Goal: Task Accomplishment & Management: Use online tool/utility

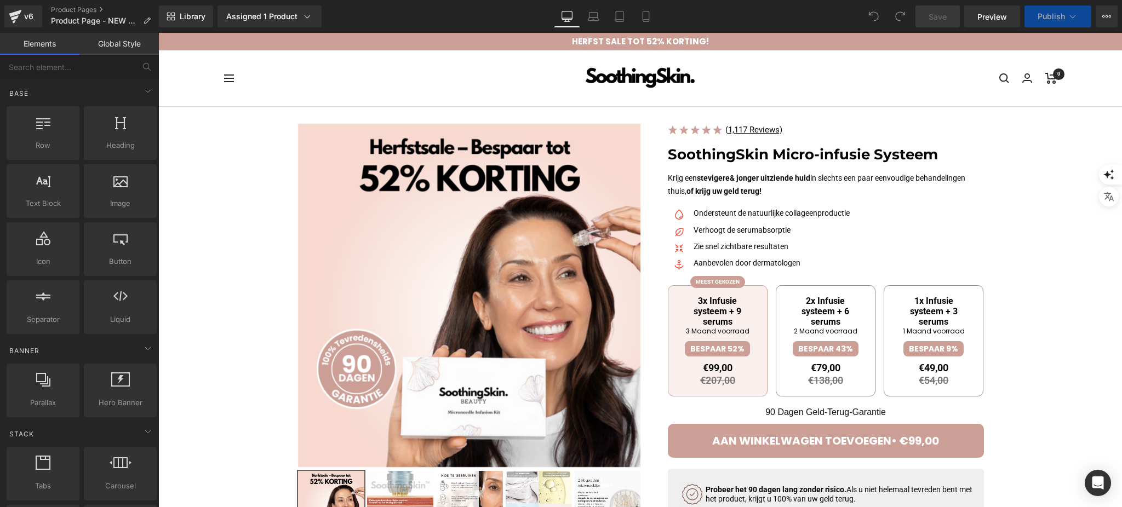
scroll to position [73, 0]
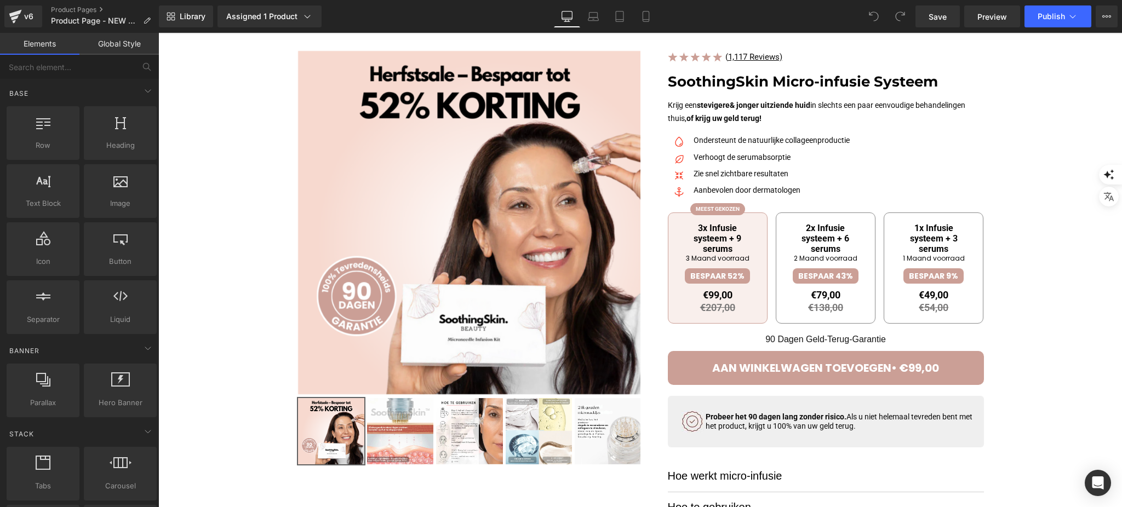
click at [784, 343] on p "90 Dagen Geld-Terug-Garantie" at bounding box center [826, 328] width 316 height 38
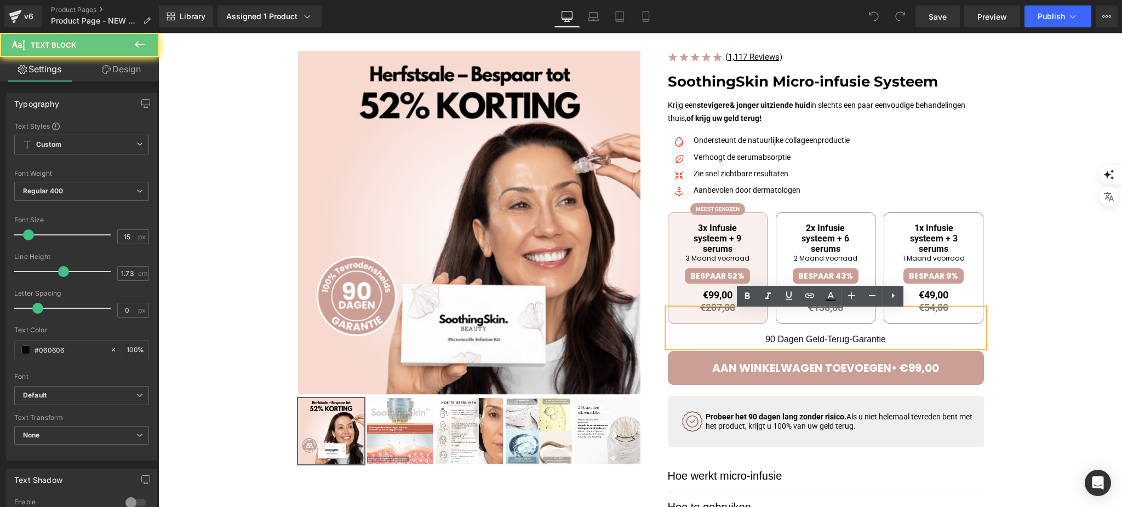
click at [778, 336] on p "90 Dagen Geld-Terug-Garantie" at bounding box center [826, 328] width 316 height 38
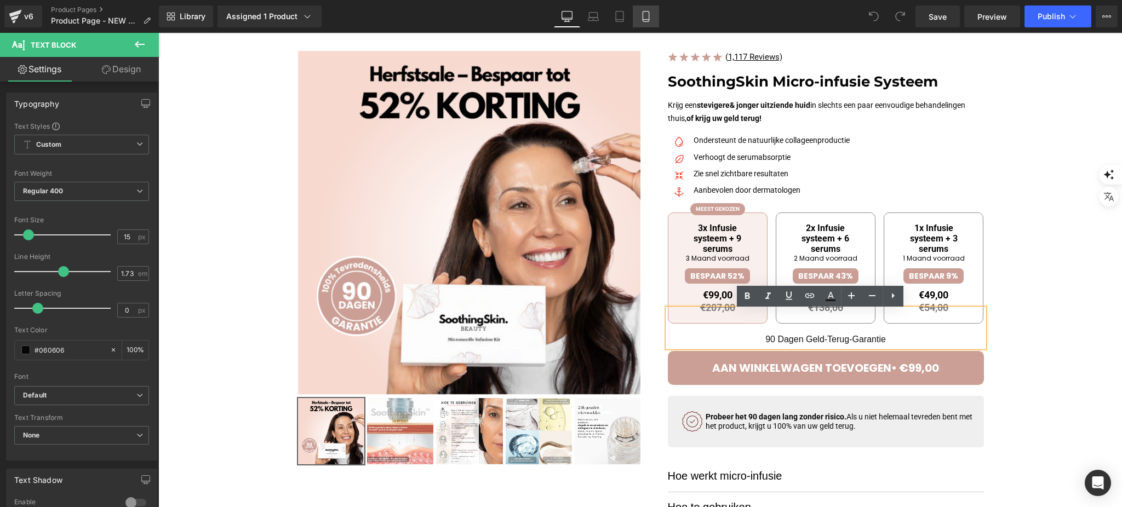
click at [637, 6] on link "Mobile" at bounding box center [646, 16] width 26 height 22
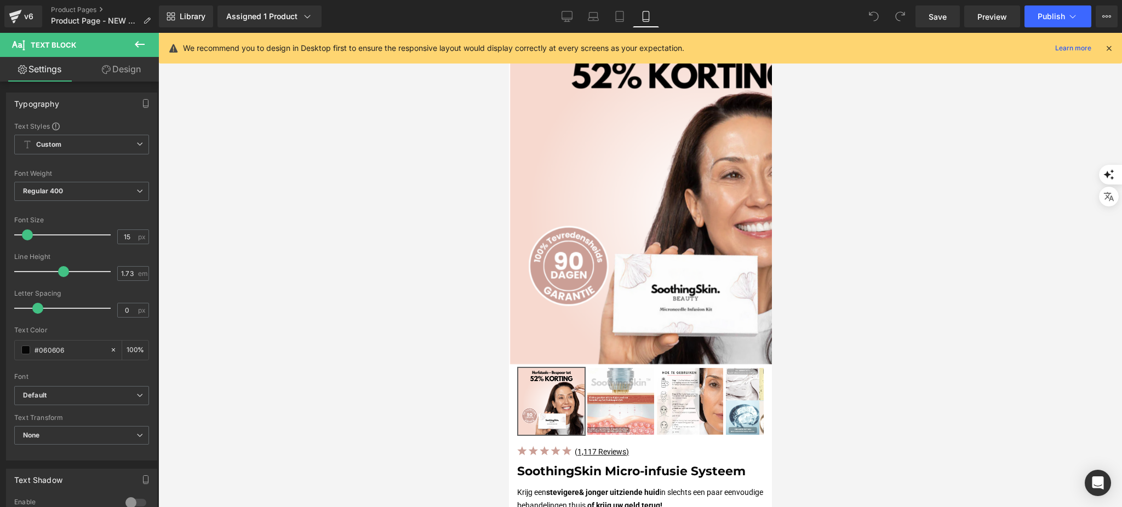
scroll to position [463, 0]
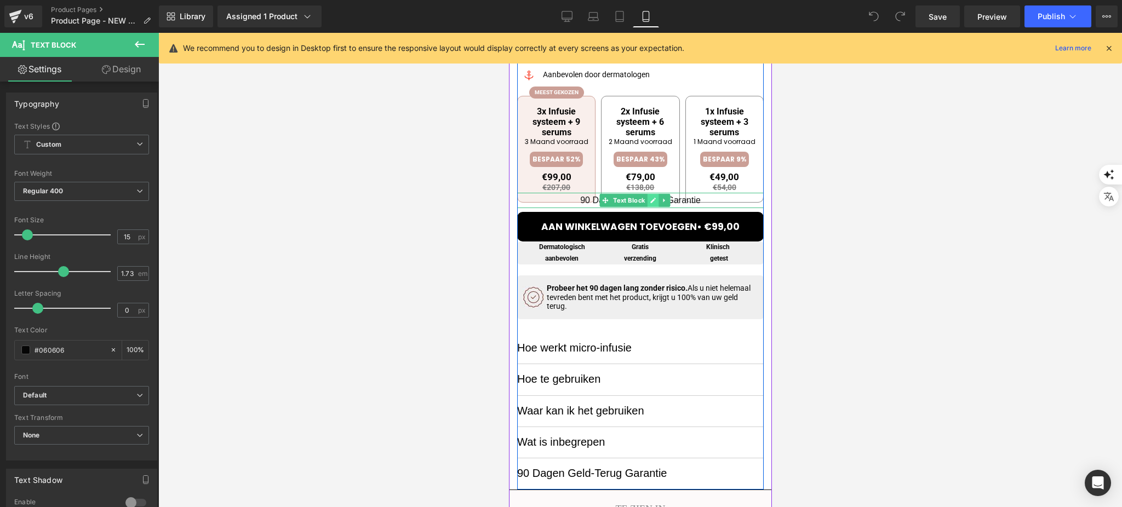
click at [650, 199] on icon at bounding box center [652, 200] width 6 height 7
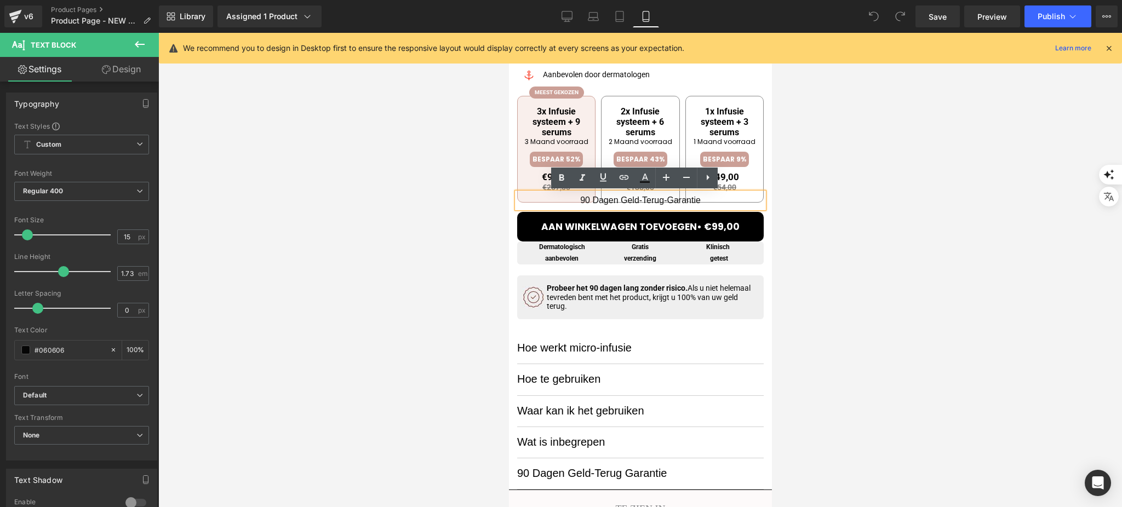
click at [718, 197] on p "90 Dagen Geld-Terug-Garantie" at bounding box center [640, 200] width 247 height 15
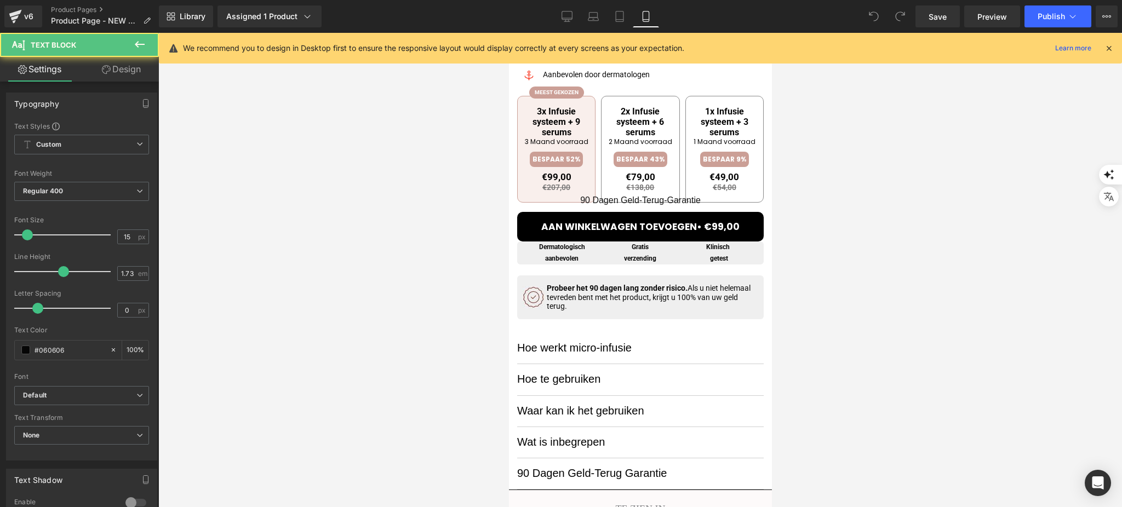
click at [124, 66] on link "Design" at bounding box center [121, 69] width 79 height 25
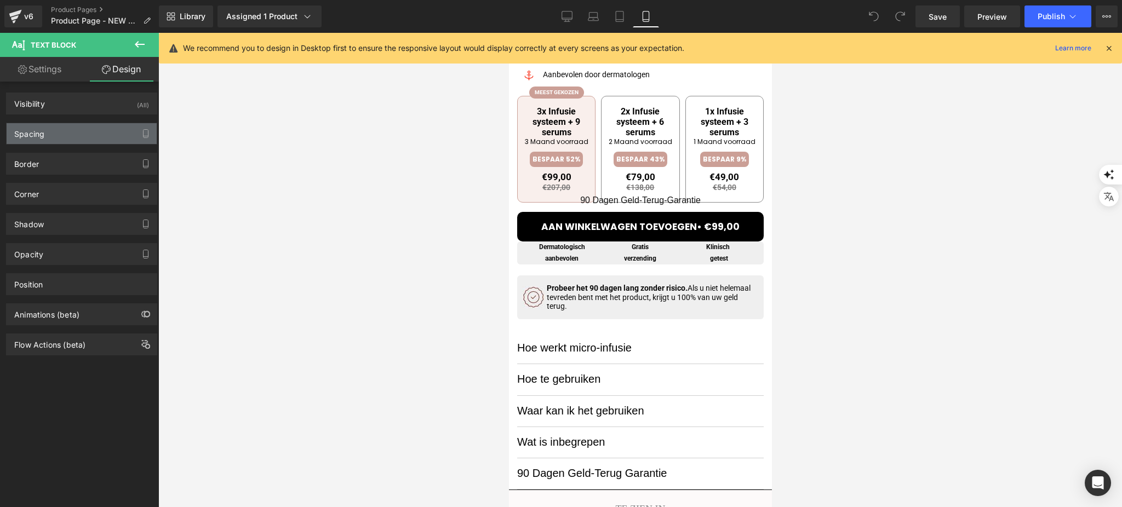
click at [50, 134] on div "Spacing" at bounding box center [82, 133] width 150 height 21
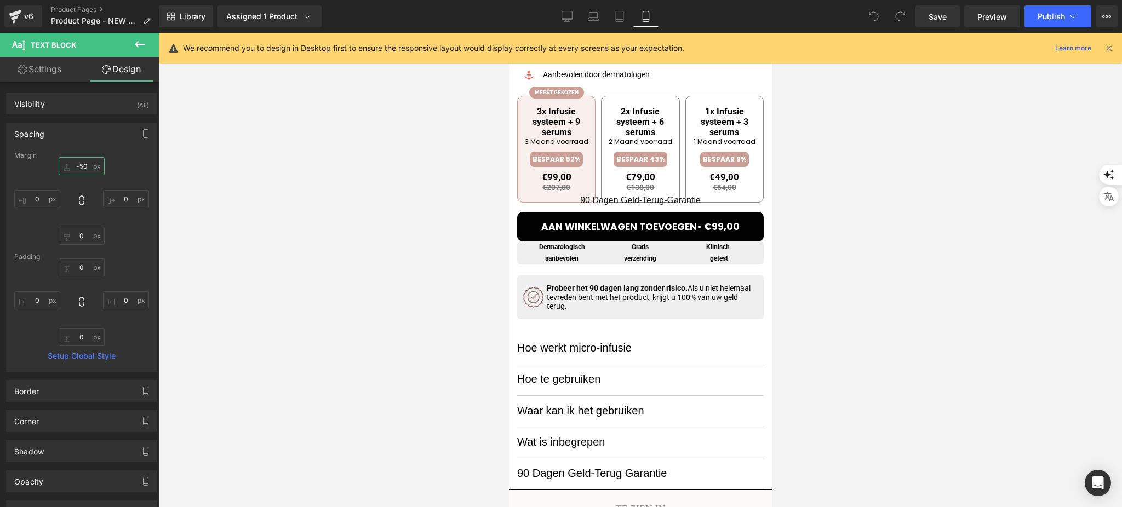
click at [68, 164] on input "-50" at bounding box center [82, 166] width 46 height 18
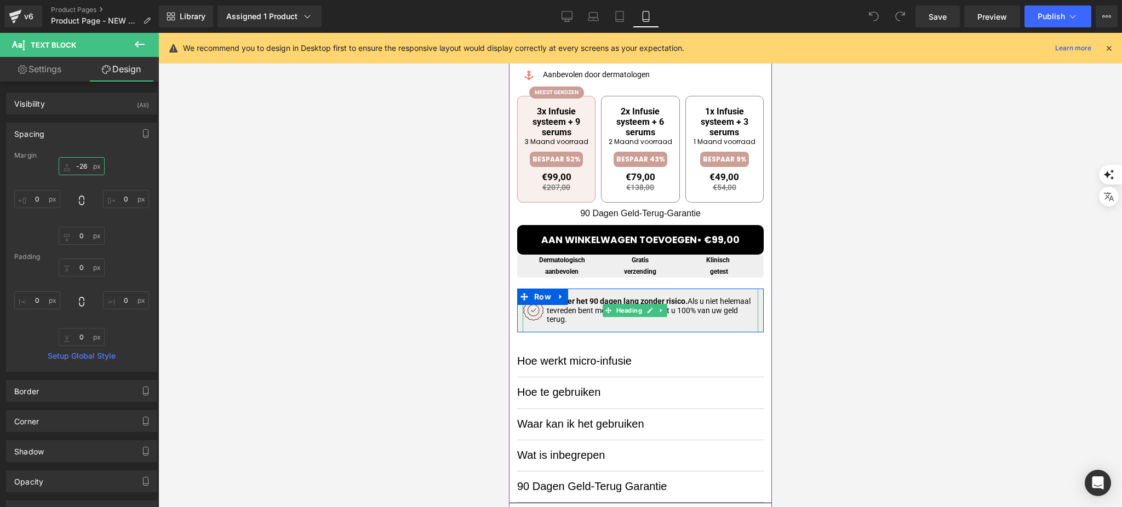
scroll to position [390, 0]
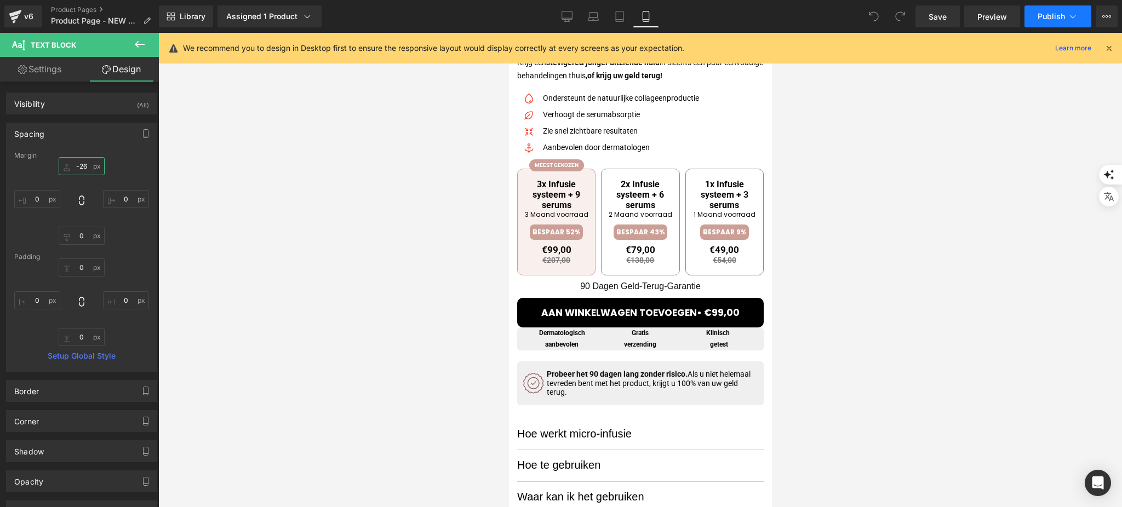
type input "-26"
click at [1054, 14] on span "Publish" at bounding box center [1051, 16] width 27 height 9
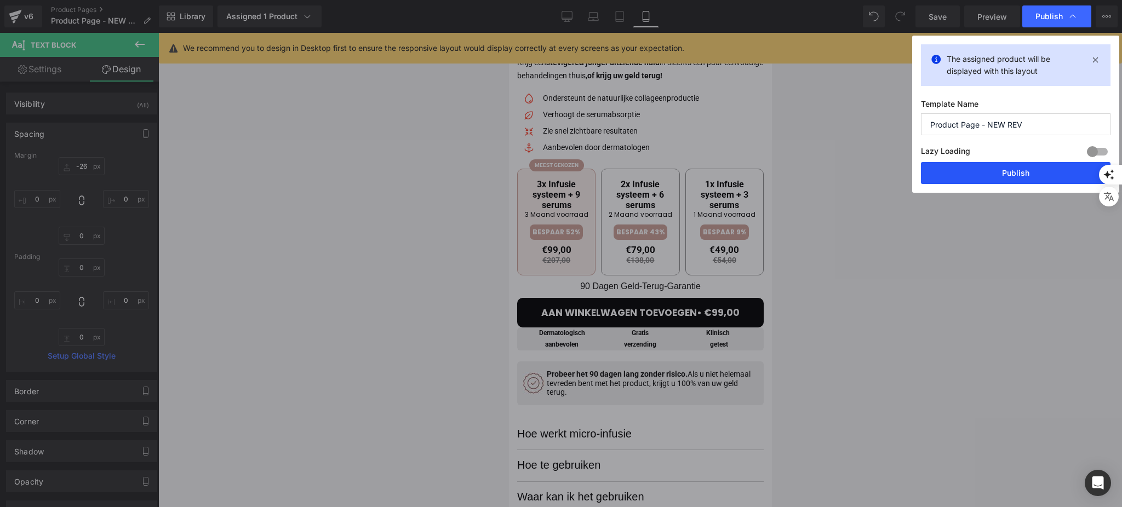
click at [993, 173] on button "Publish" at bounding box center [1016, 173] width 190 height 22
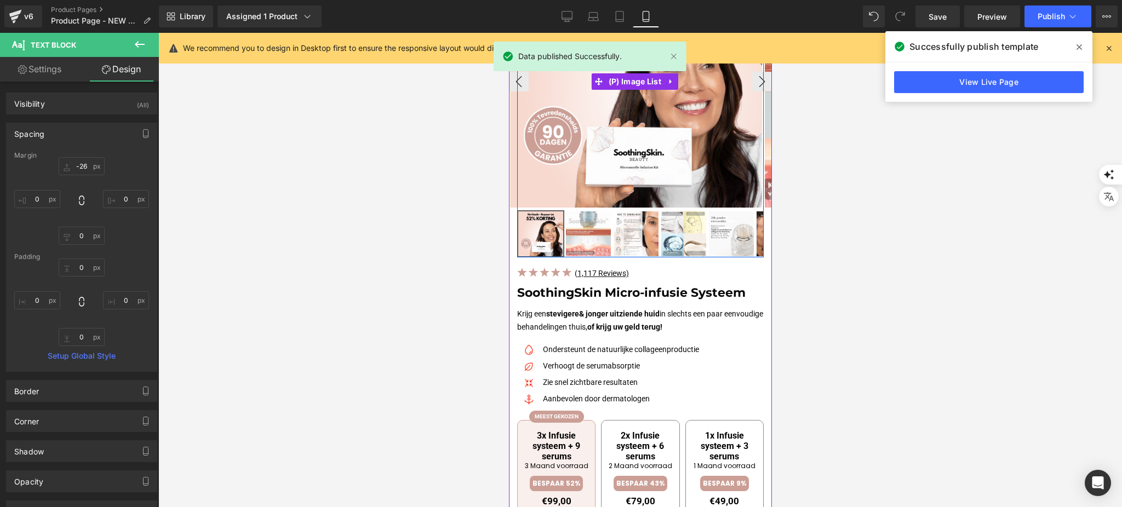
scroll to position [146, 0]
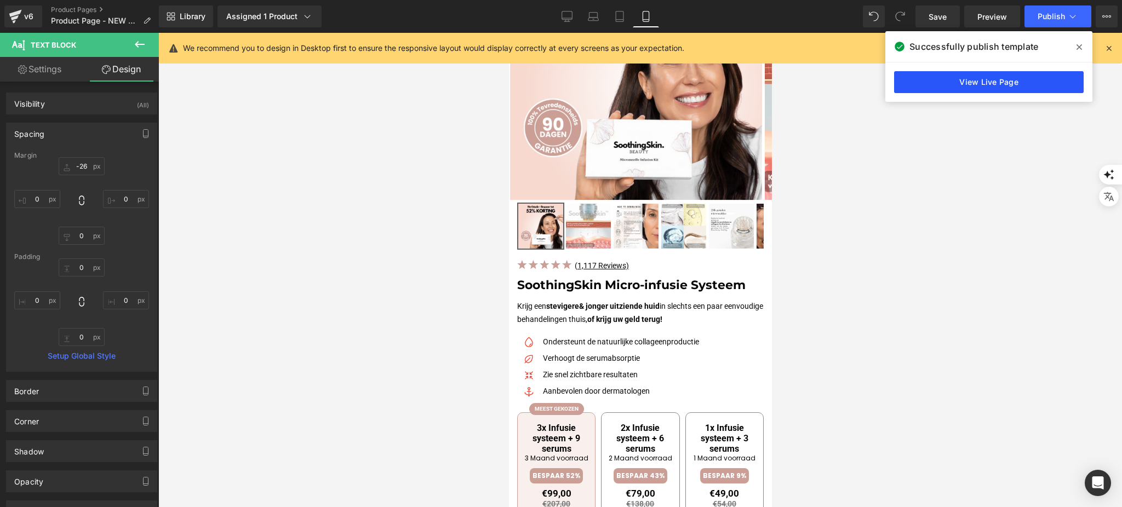
click at [924, 83] on link "View Live Page" at bounding box center [989, 82] width 190 height 22
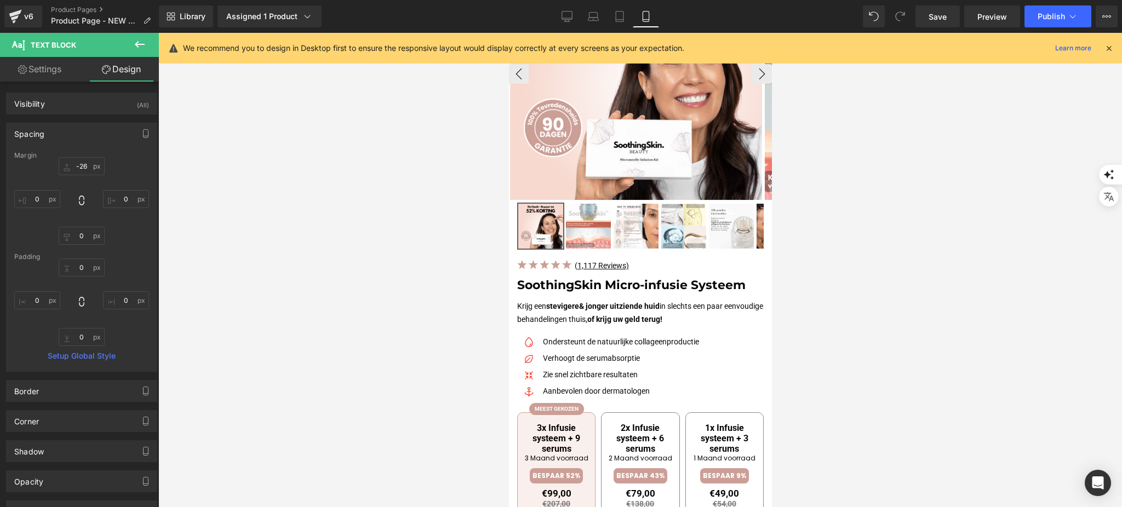
scroll to position [0, 0]
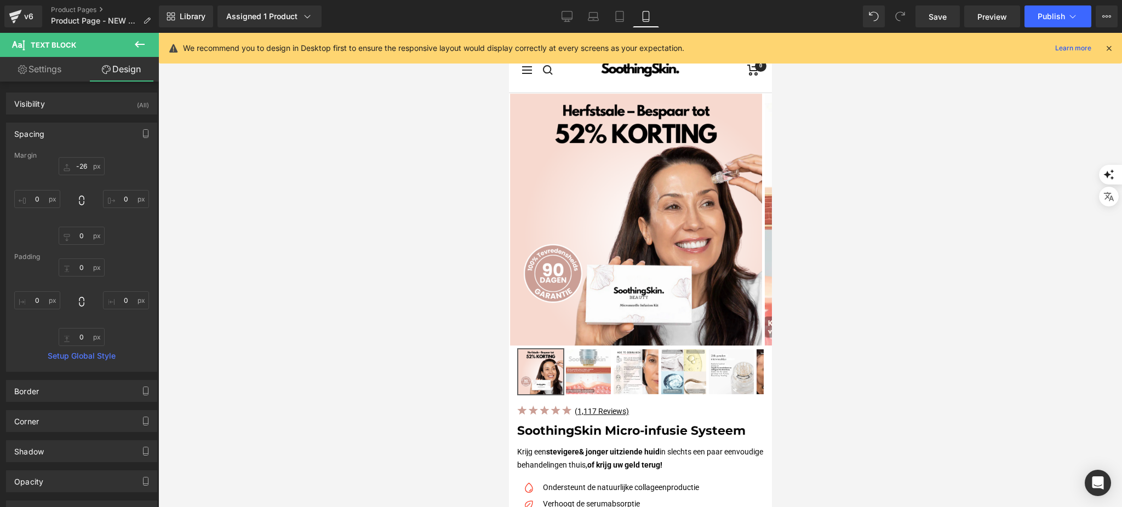
click at [989, 30] on div "Library Assigned 1 Product Product Preview SoothingSkin Micro infuus systeem Ma…" at bounding box center [640, 16] width 963 height 33
click at [988, 19] on span "Preview" at bounding box center [993, 17] width 30 height 12
click at [1095, 484] on icon "Open Intercom Messenger" at bounding box center [1098, 483] width 13 height 14
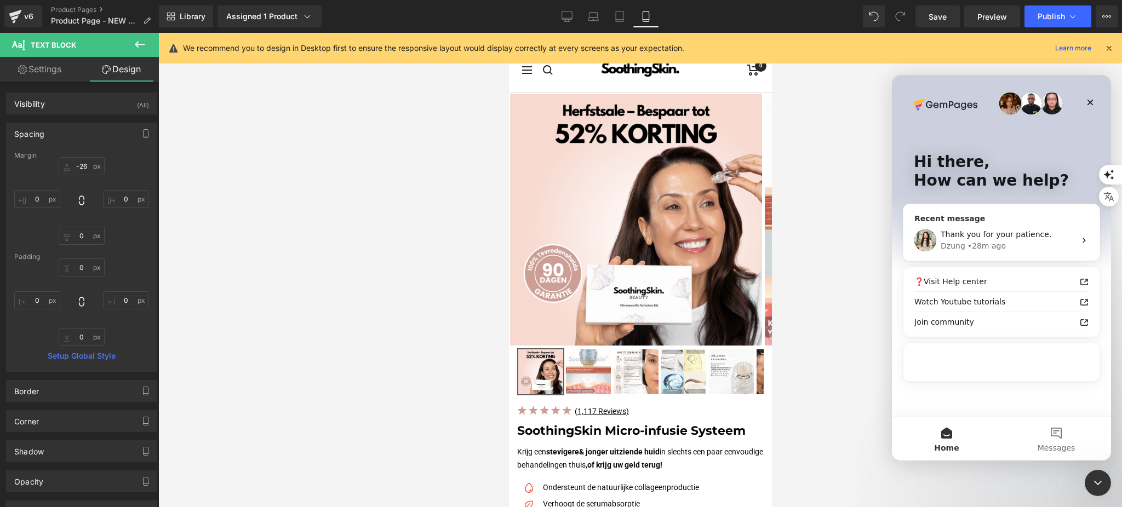
click at [977, 249] on div "• 28m ago" at bounding box center [987, 247] width 38 height 12
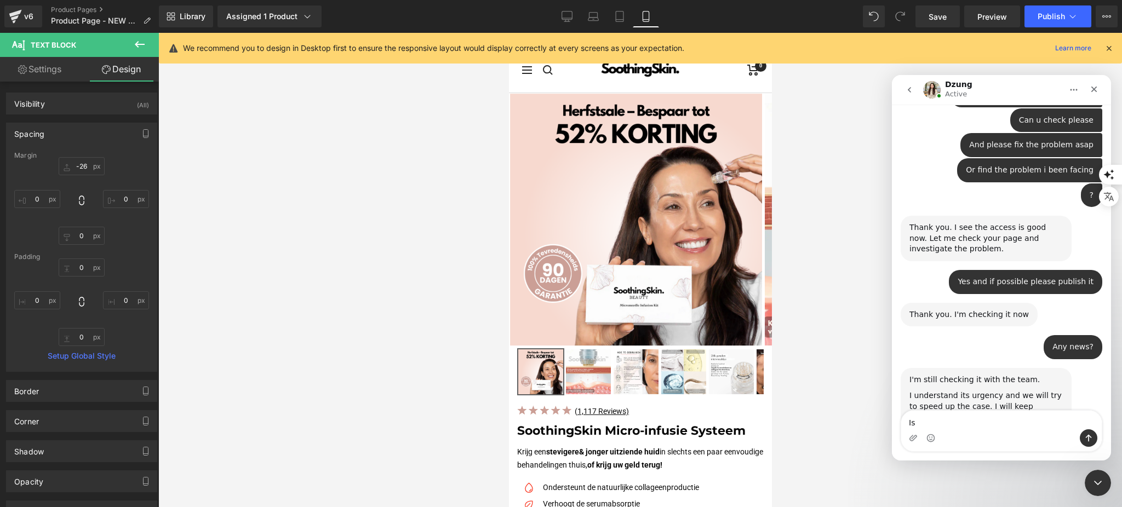
scroll to position [1310, 0]
type textarea "I"
type textarea "is it fixed"
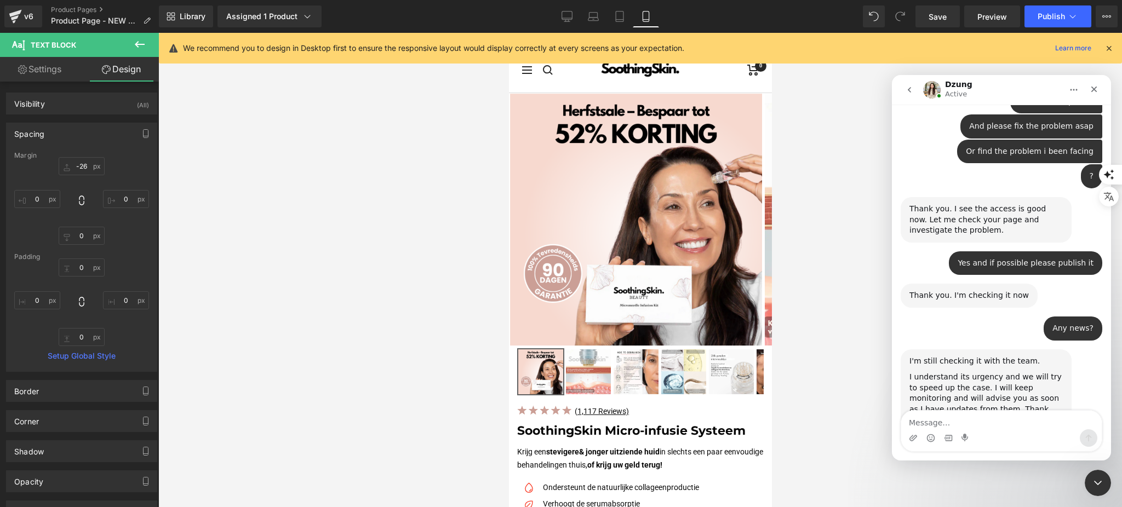
scroll to position [1343, 0]
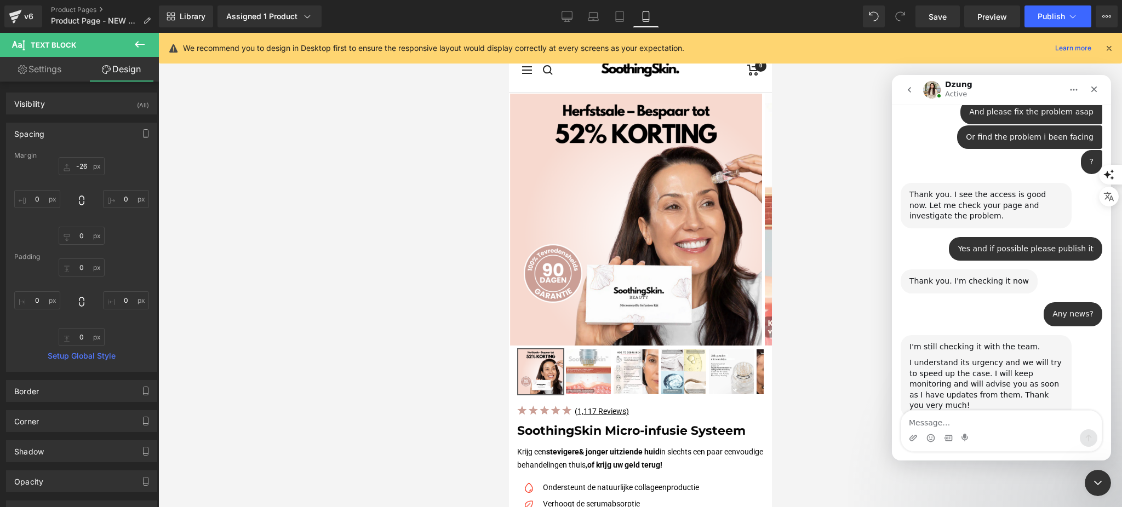
click at [230, 220] on div at bounding box center [561, 237] width 1122 height 475
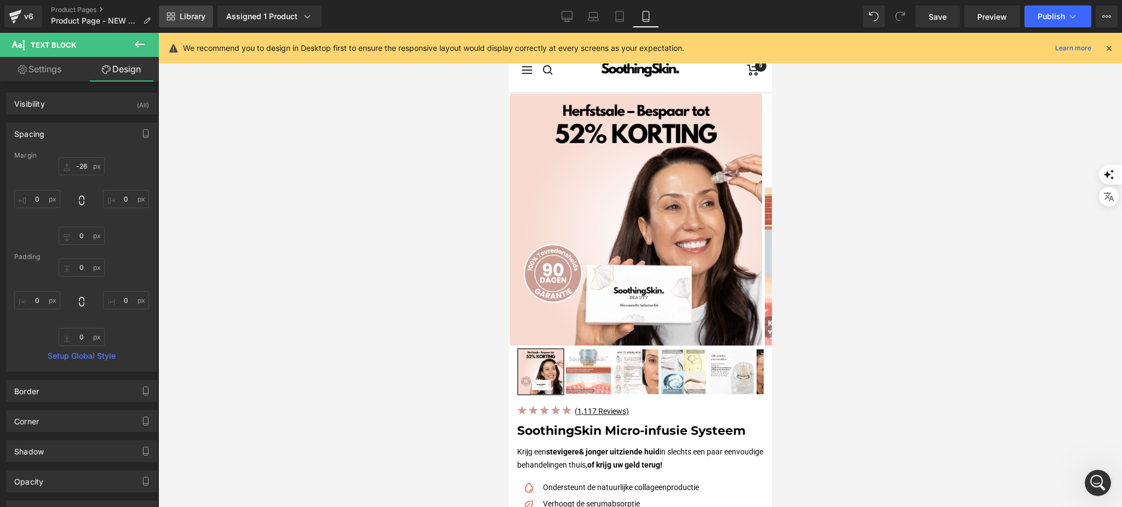
click at [181, 13] on span "Library" at bounding box center [193, 17] width 26 height 10
click at [9, 7] on icon at bounding box center [15, 16] width 13 height 27
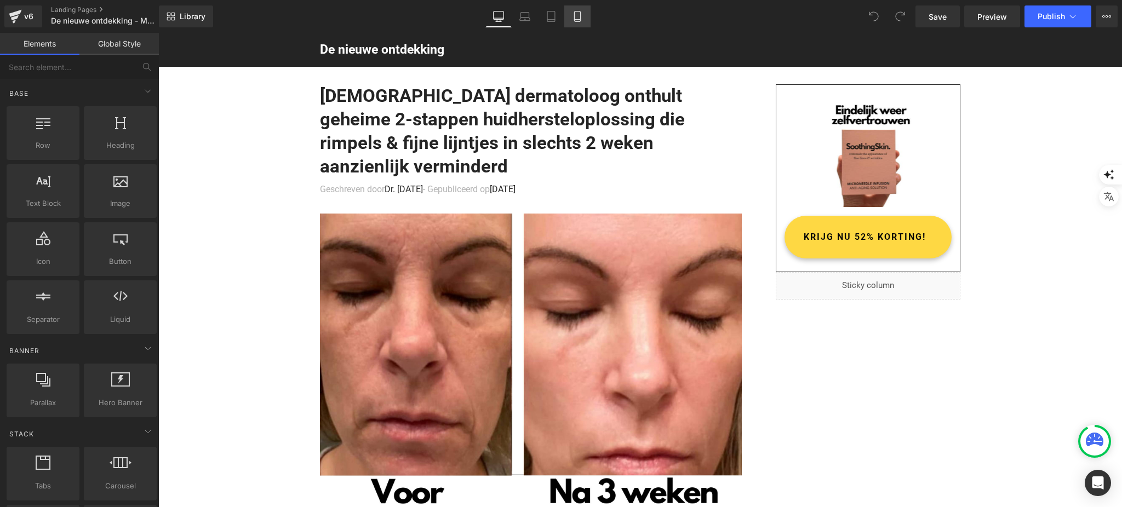
click at [579, 21] on icon at bounding box center [577, 17] width 6 height 10
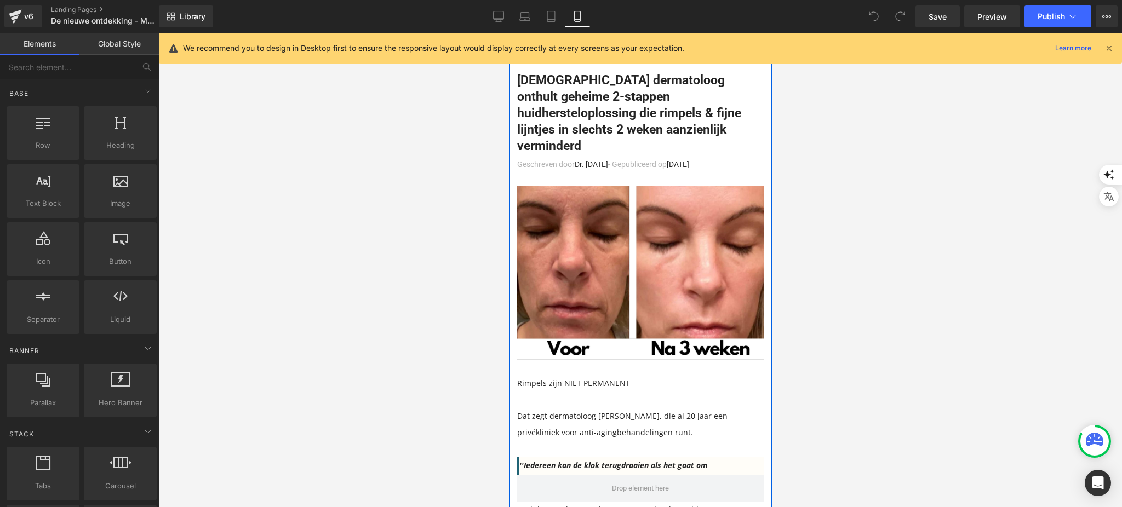
scroll to position [1461, 0]
drag, startPoint x: 773, startPoint y: 193, endPoint x: 791, endPoint y: 382, distance: 189.9
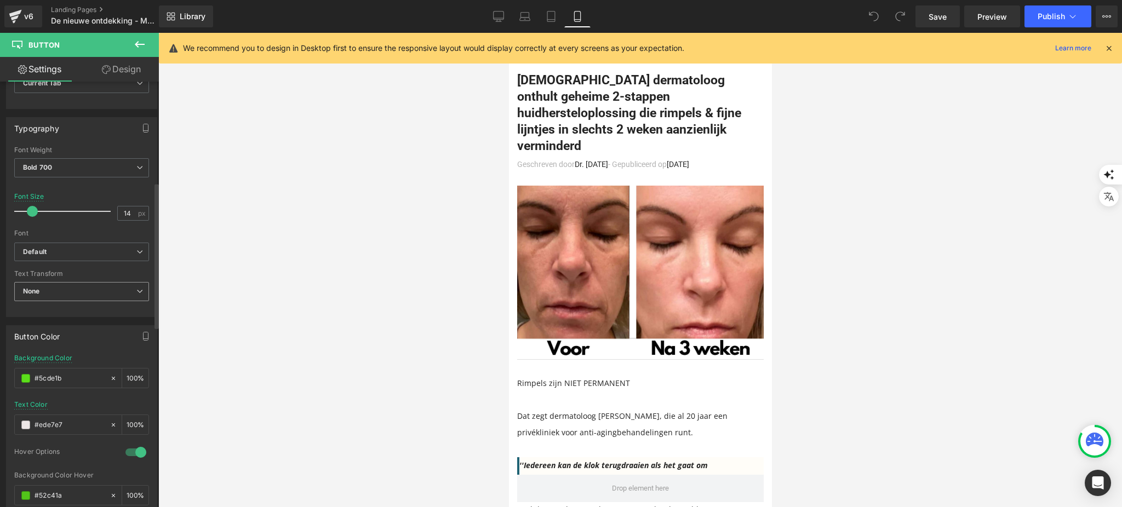
scroll to position [365, 0]
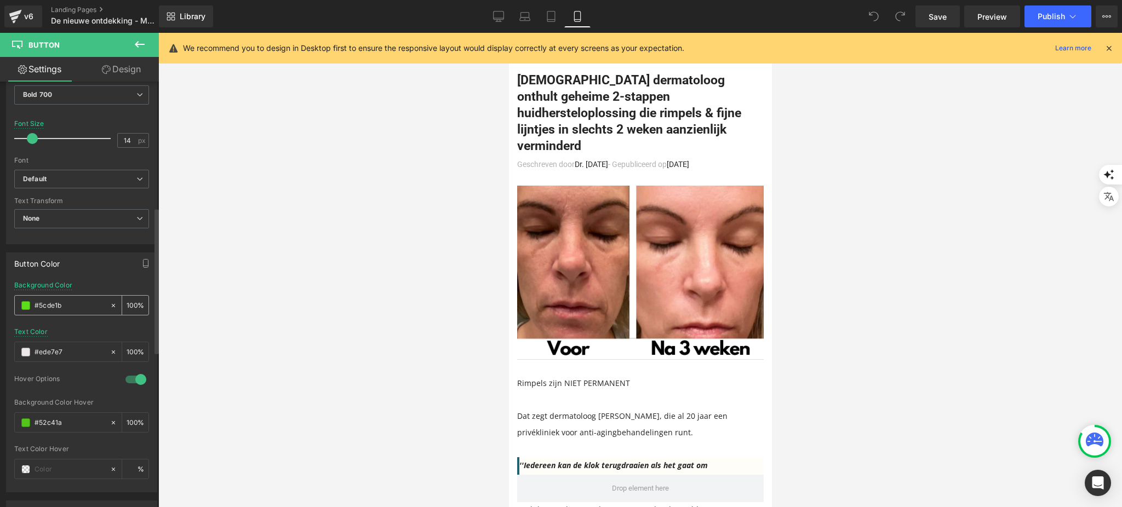
click at [28, 307] on span at bounding box center [25, 305] width 9 height 9
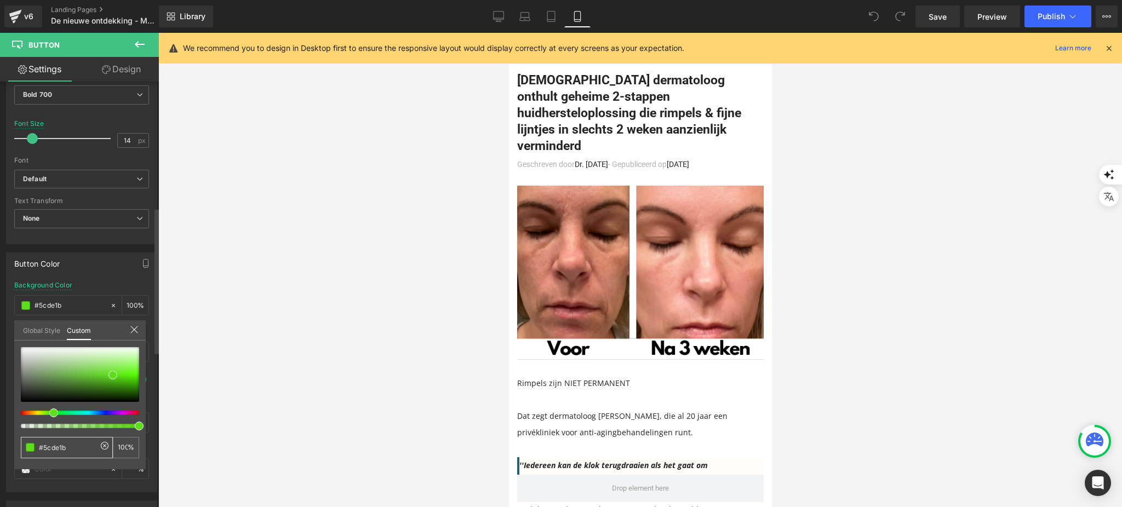
click at [81, 444] on input "#5cde1b" at bounding box center [68, 448] width 58 height 12
type input "#C"
type input "0"
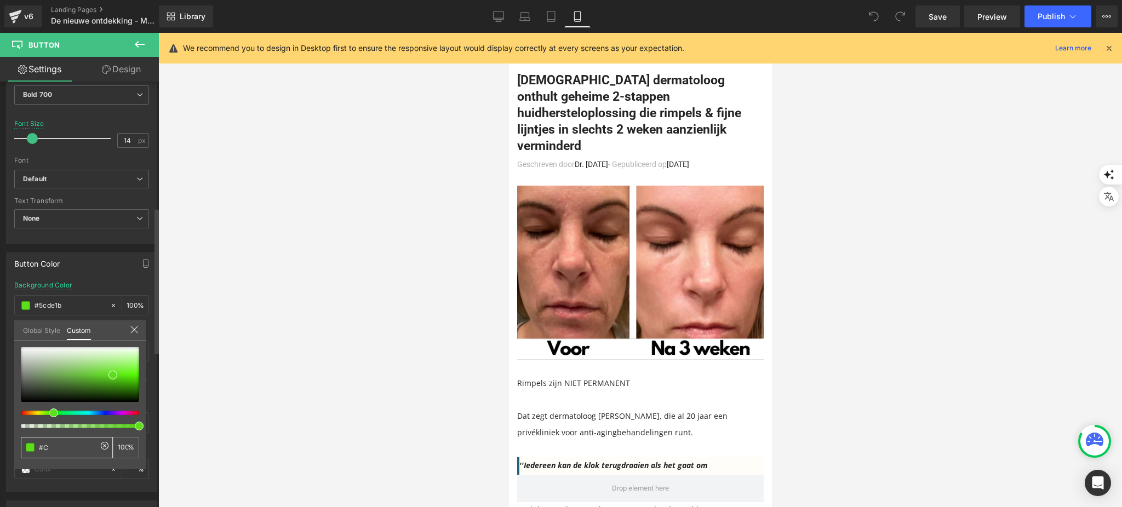
type input "0"
type input "#CB"
type input "#CB9"
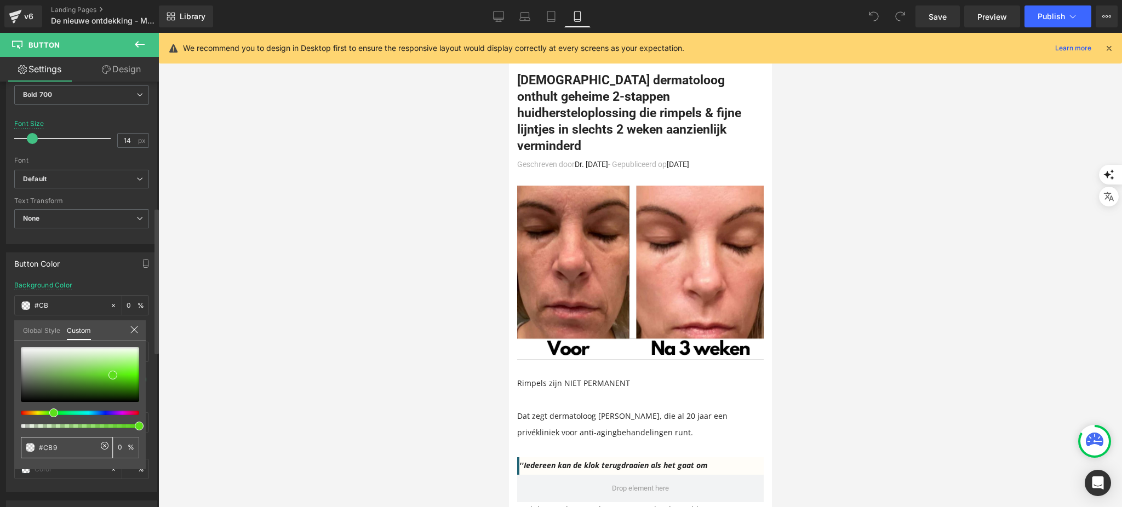
type input "100"
type input "#CB9F"
type input "100"
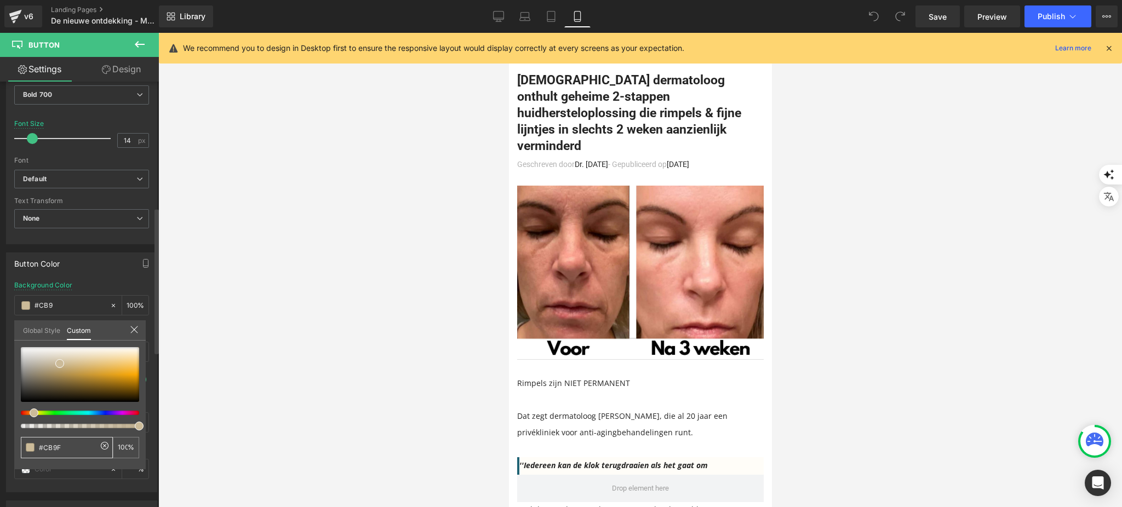
type input "#CB9F"
type input "#CB9F9"
type input "0"
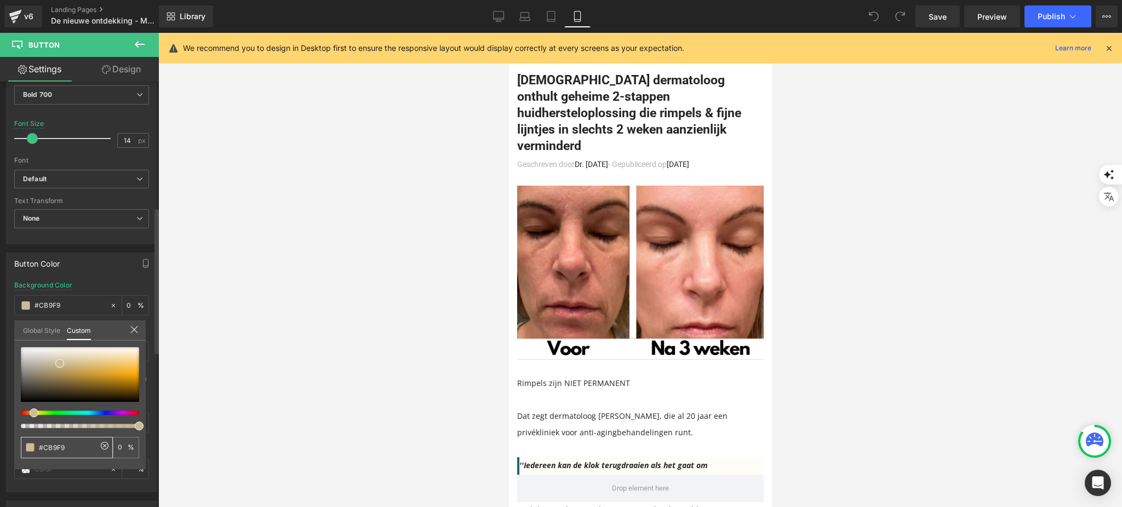
type input "#CB9F96"
type input "100"
type input "#CB9F96"
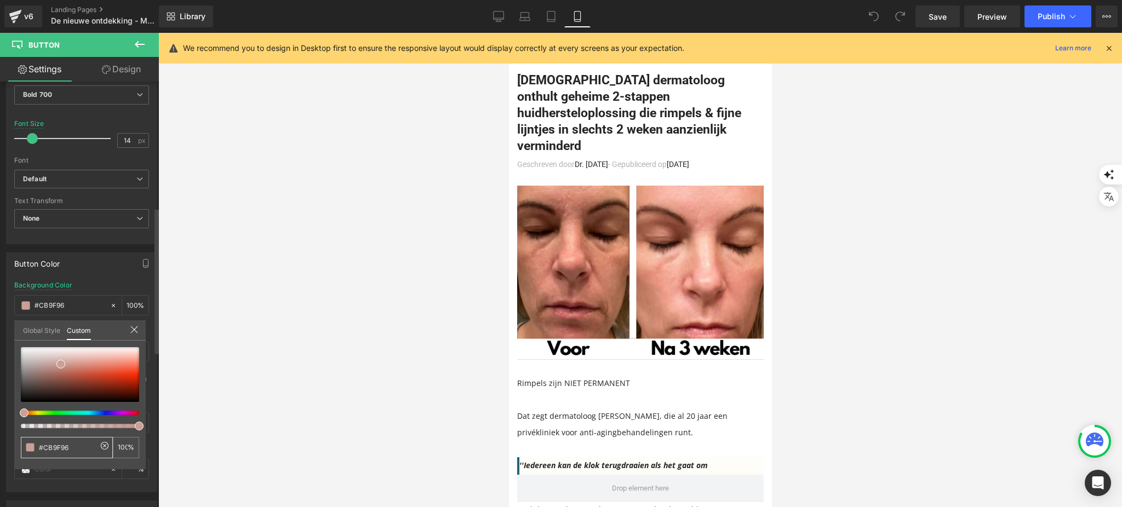
type input "#cb9f96"
click at [76, 437] on div "#cb9f96" at bounding box center [67, 447] width 92 height 21
click at [76, 447] on input "#cb9f96" at bounding box center [68, 448] width 58 height 12
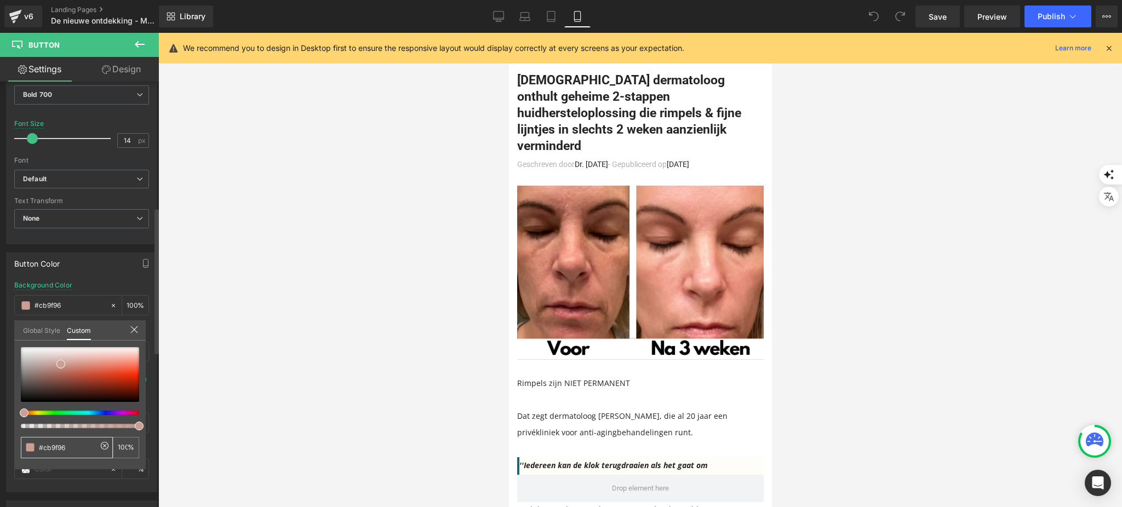
click at [76, 447] on input "#cb9f96" at bounding box center [68, 448] width 58 height 12
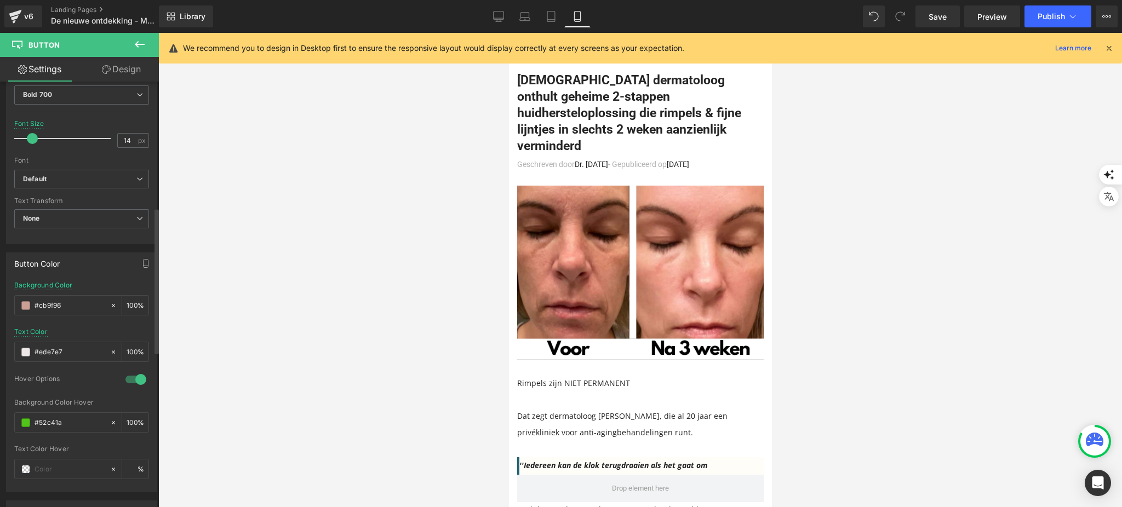
scroll to position [7749, 0]
click at [19, 425] on div "#52c41a" at bounding box center [62, 422] width 95 height 19
click at [16, 425] on div "#52c41a" at bounding box center [62, 422] width 95 height 19
click at [26, 426] on span at bounding box center [25, 423] width 9 height 9
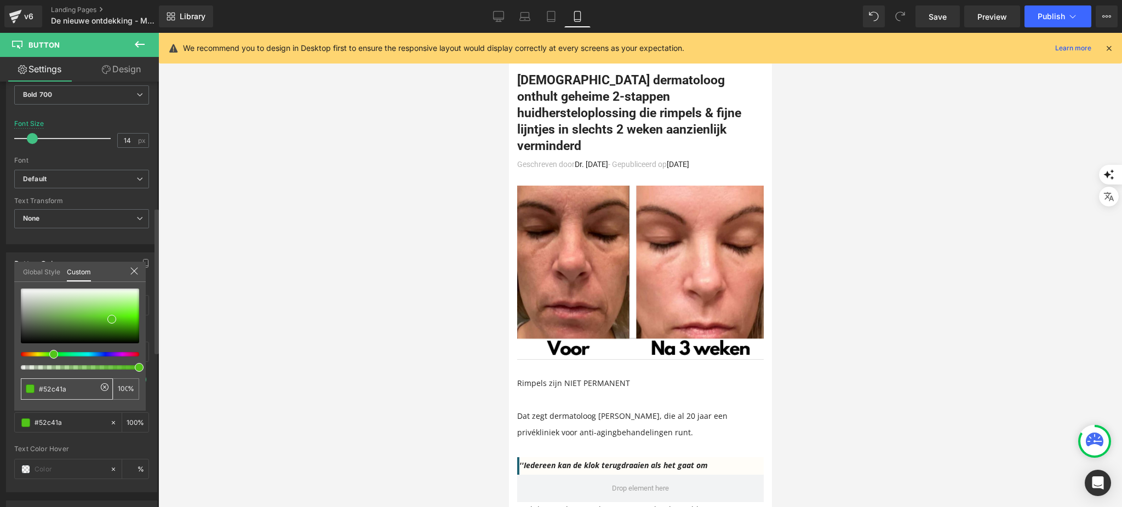
click at [76, 392] on input "#52c41a" at bounding box center [68, 390] width 58 height 12
paste input "cb9f96"
type input "#cb9f96"
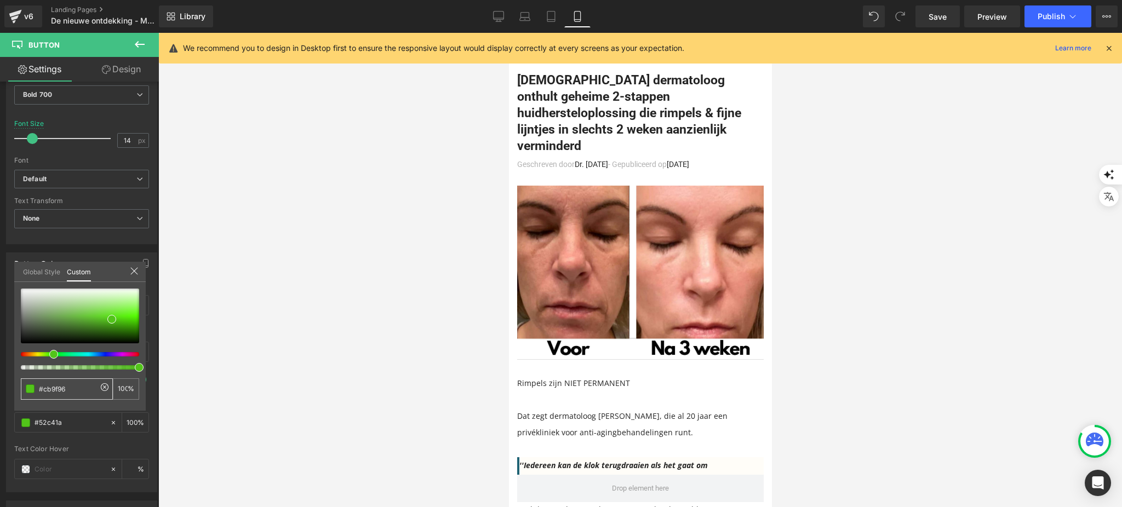
type input "#cb9f96"
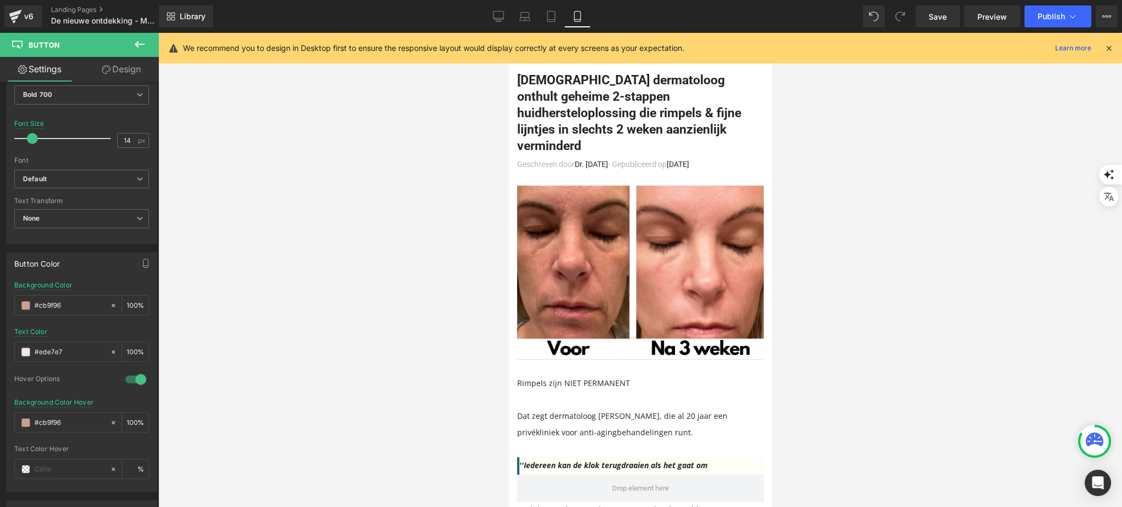
click at [303, 379] on div at bounding box center [640, 270] width 964 height 475
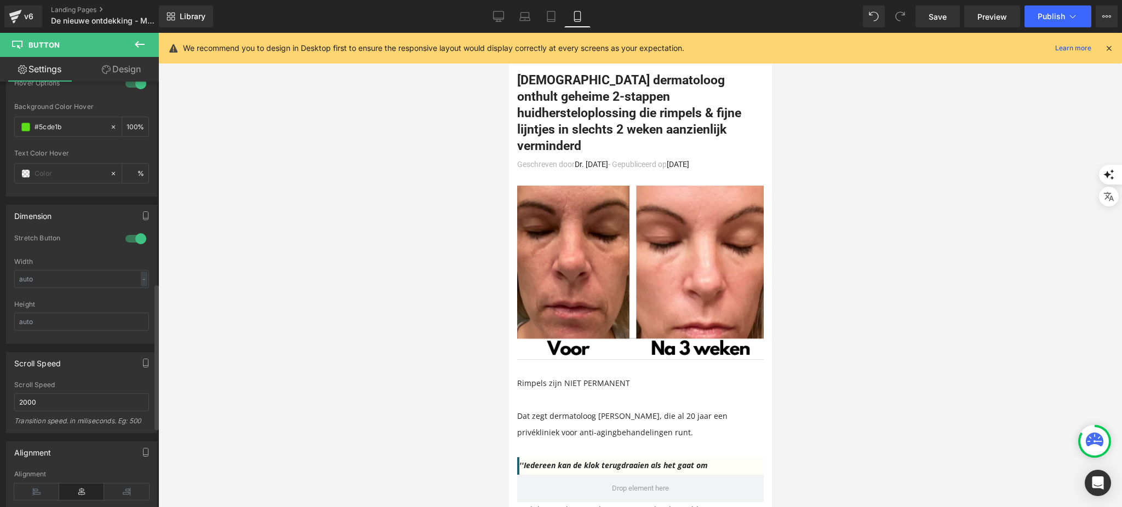
scroll to position [584, 0]
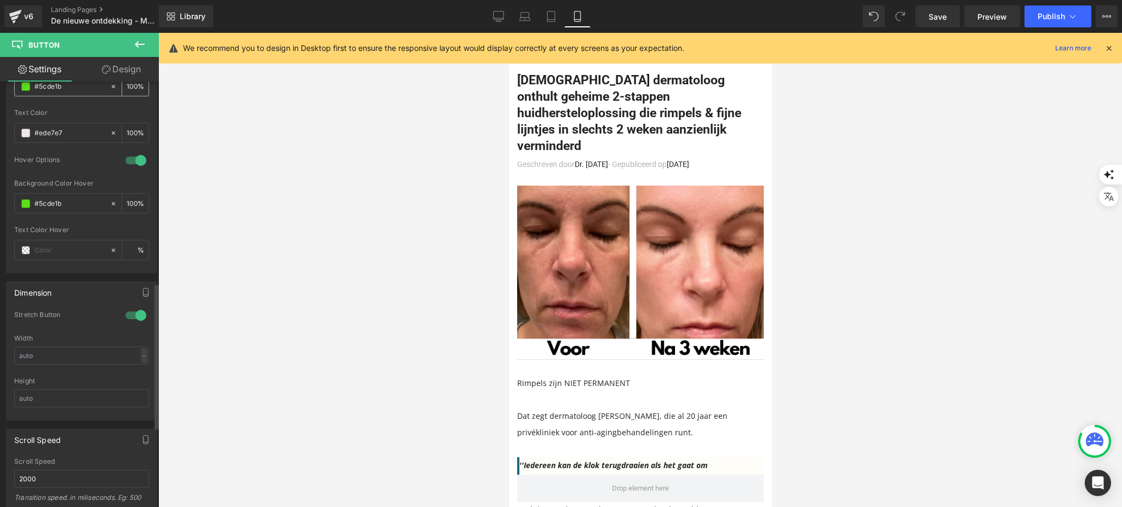
click at [28, 83] on span at bounding box center [25, 86] width 9 height 9
click at [61, 84] on div "Button Color rgb(92, 222, 27) Background Color #5cde1b 100 % rgba(237, 231, 231…" at bounding box center [81, 153] width 151 height 240
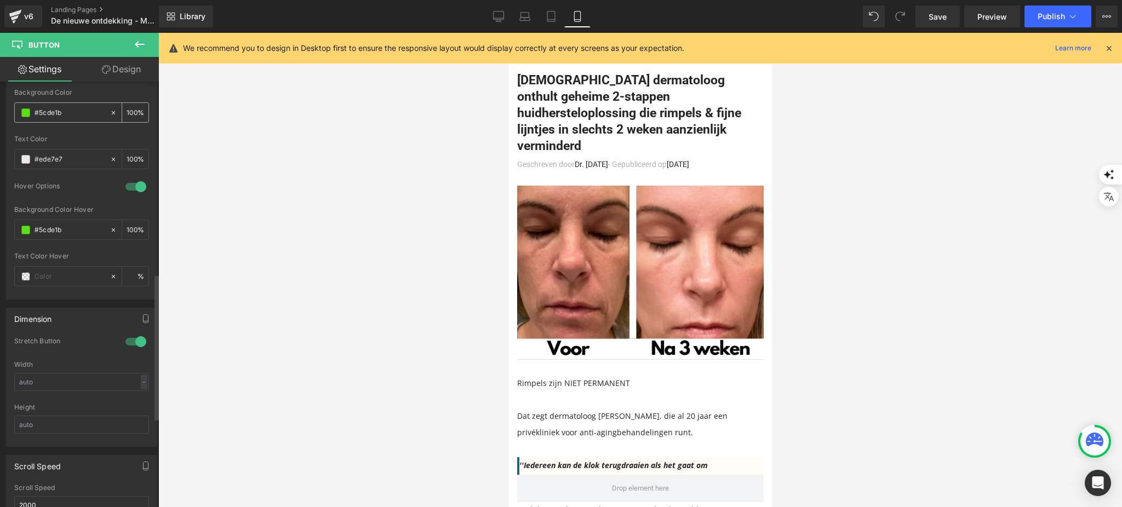
click at [61, 84] on div "Button Color rgb(92, 222, 27) Background Color #5cde1b 100 % rgba(237, 231, 231…" at bounding box center [81, 180] width 151 height 240
click at [58, 112] on input "#5cde1b" at bounding box center [70, 113] width 70 height 12
click at [56, 113] on input "#5cde1b" at bounding box center [70, 113] width 70 height 12
click at [55, 113] on input "#5cde1b" at bounding box center [70, 113] width 70 height 12
paste input "#cb9f96"
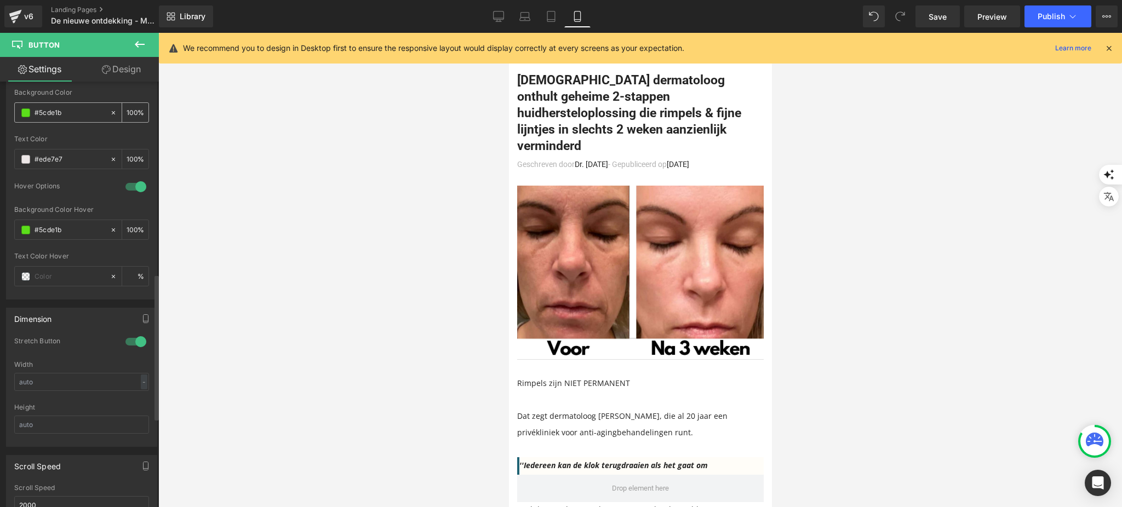
type input "##cb9f96"
type input "0"
click at [43, 107] on input "##cb9f96" at bounding box center [70, 113] width 70 height 12
type input "#cb9f96"
type input "100"
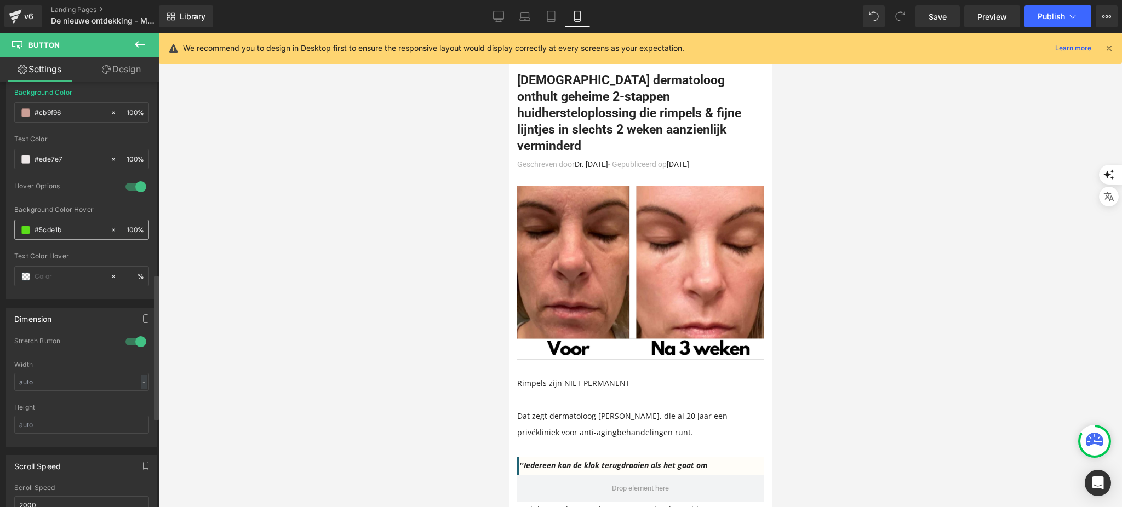
type input "#cb9f96"
drag, startPoint x: 73, startPoint y: 229, endPoint x: 7, endPoint y: 224, distance: 67.1
click at [7, 224] on div "rgb(203, 159, 150) Background Color #cb9f96 100 % rgba(237, 231, 231, 1) Text C…" at bounding box center [82, 194] width 150 height 210
paste input "cb9f96"
type input "#cb9f96"
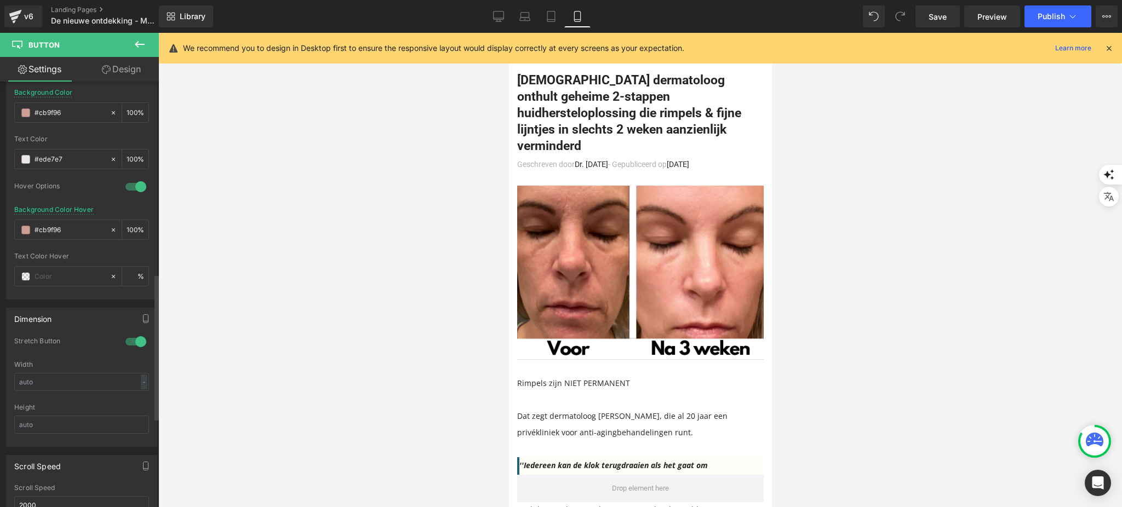
click at [56, 243] on div "Background Color Hover #cb9f96 100 %" at bounding box center [81, 229] width 135 height 47
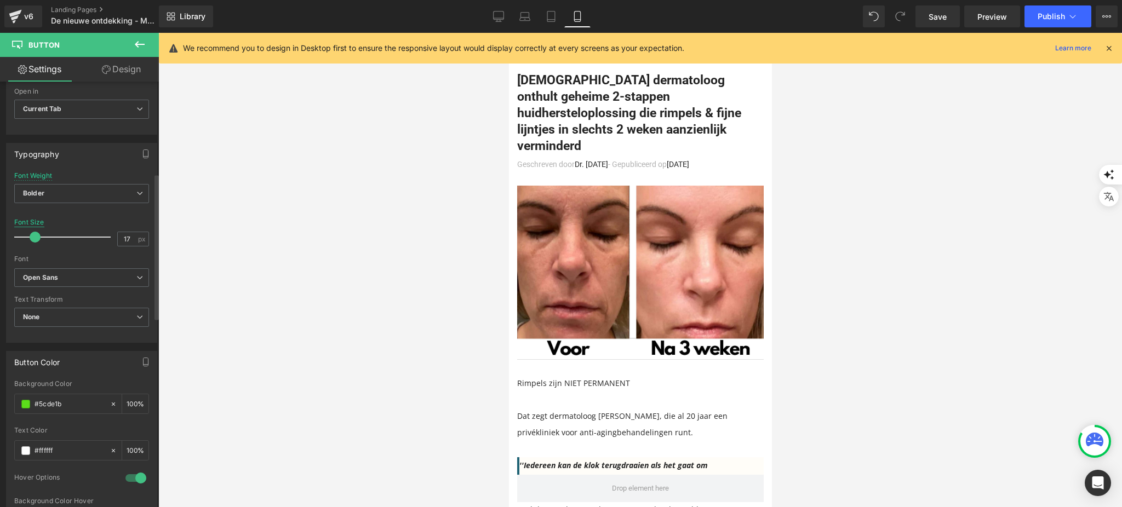
scroll to position [292, 0]
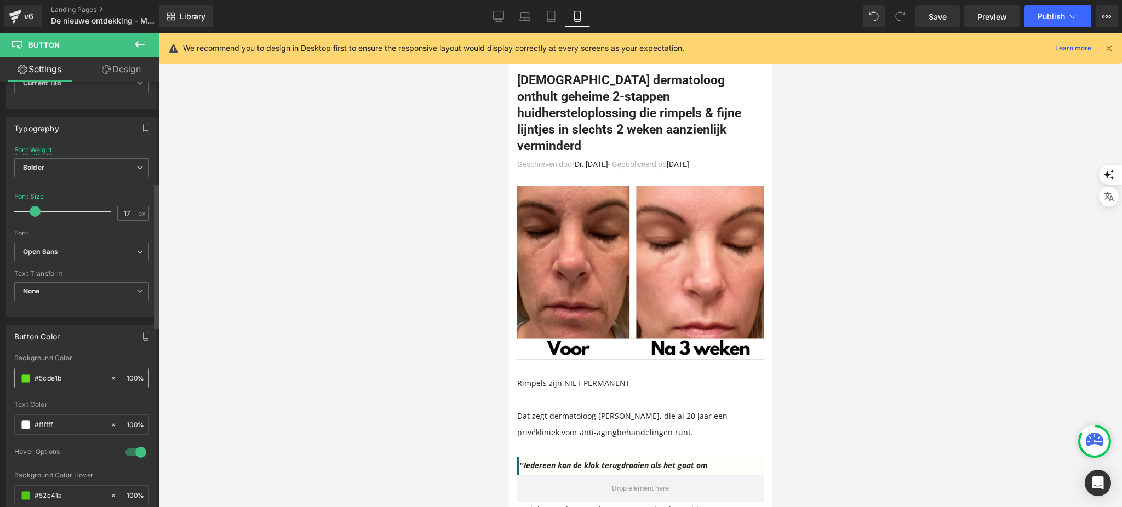
click at [28, 380] on span at bounding box center [25, 378] width 9 height 9
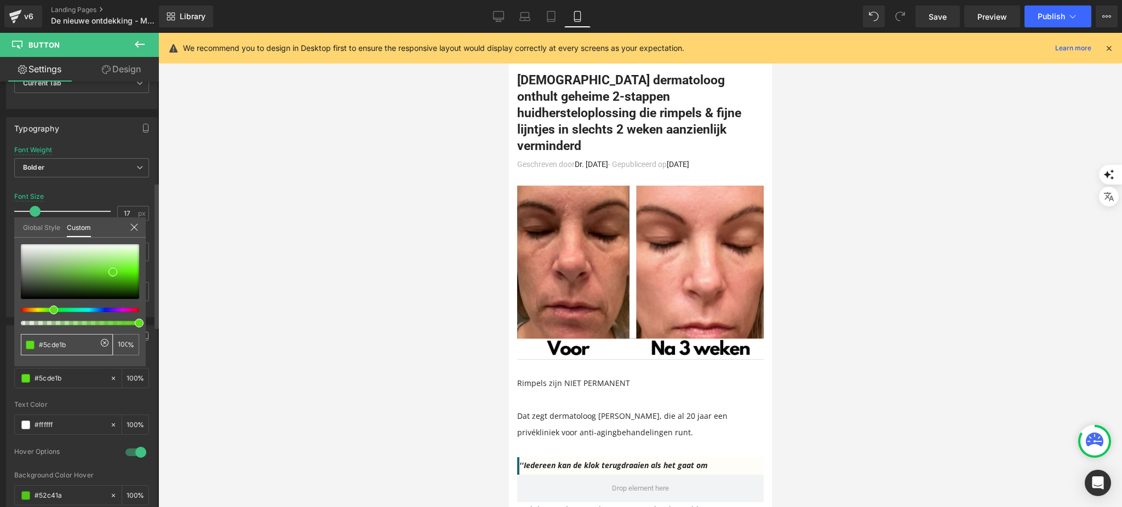
click at [58, 343] on input "#5cde1b" at bounding box center [68, 345] width 58 height 12
paste input "cb9f96"
type input "#cb9f96"
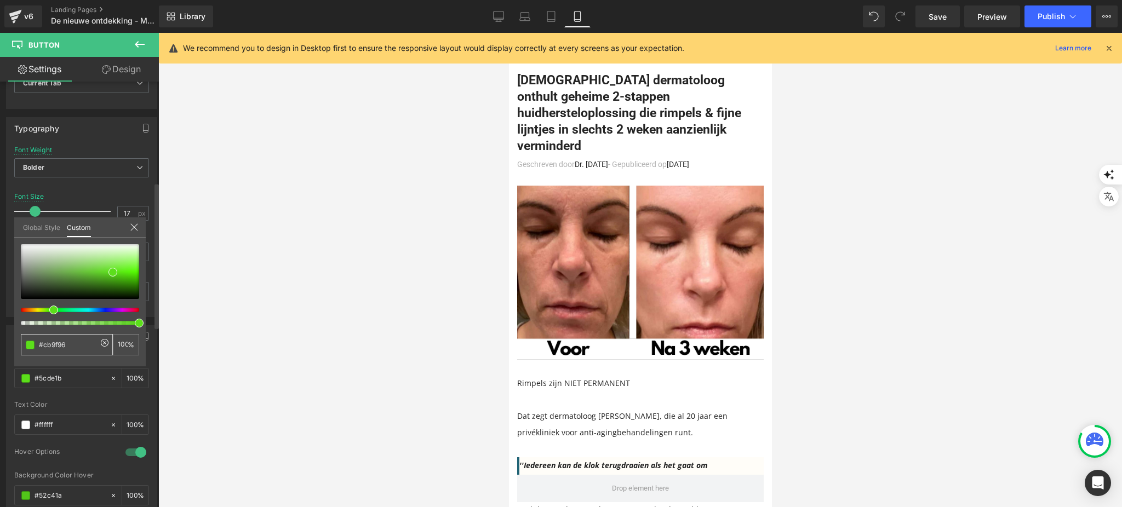
type input "#cb9f96"
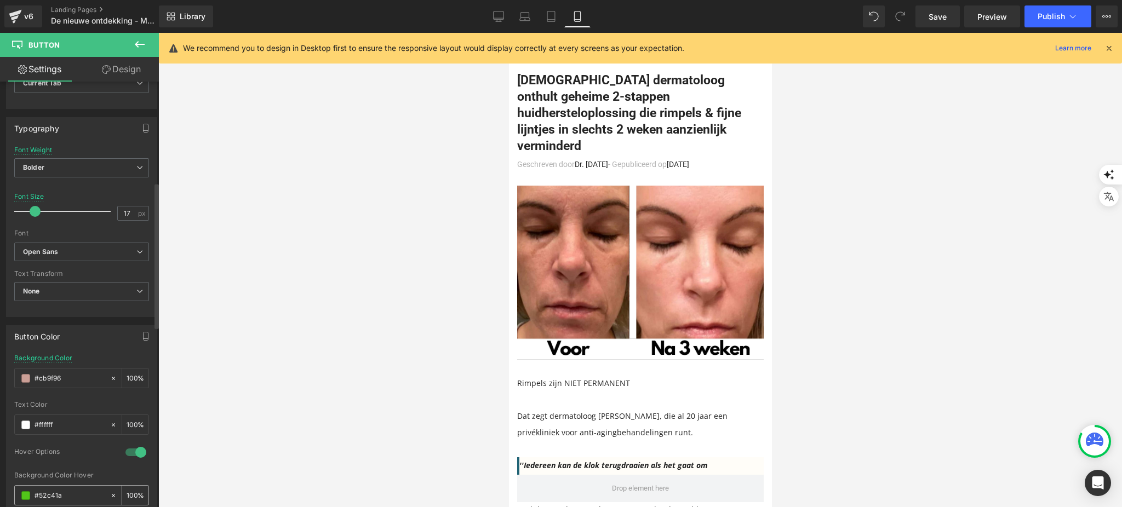
click at [25, 497] on span at bounding box center [25, 496] width 9 height 9
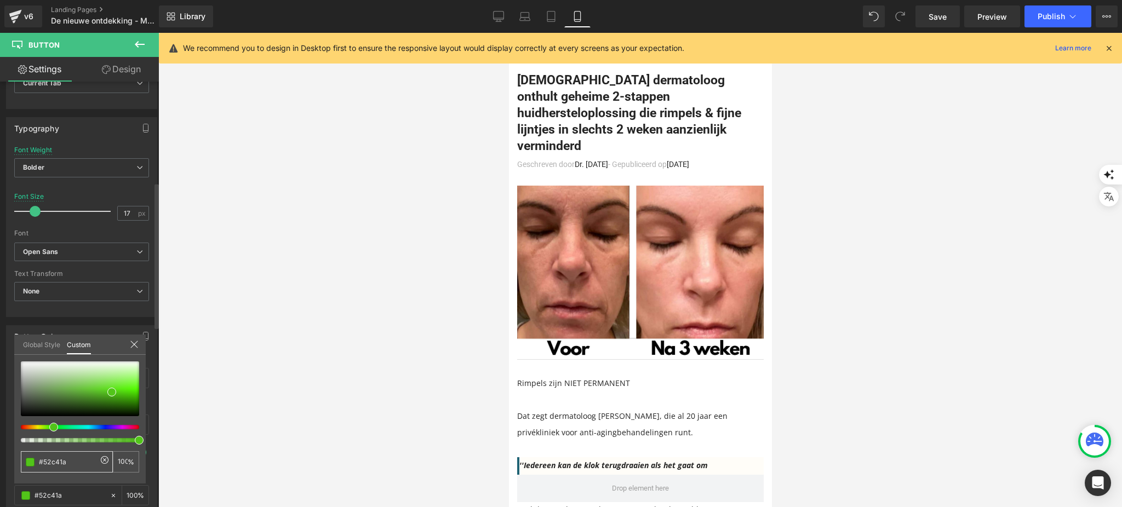
click at [61, 461] on input "#52c41a" at bounding box center [68, 462] width 58 height 12
paste input "cb9f96"
type input "#cb9f96"
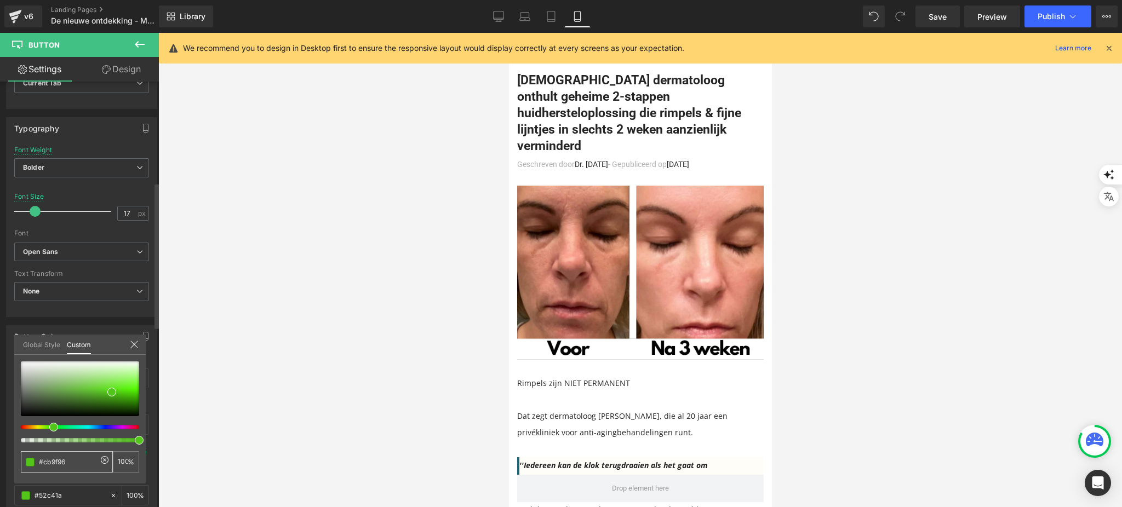
type input "#cb9f96"
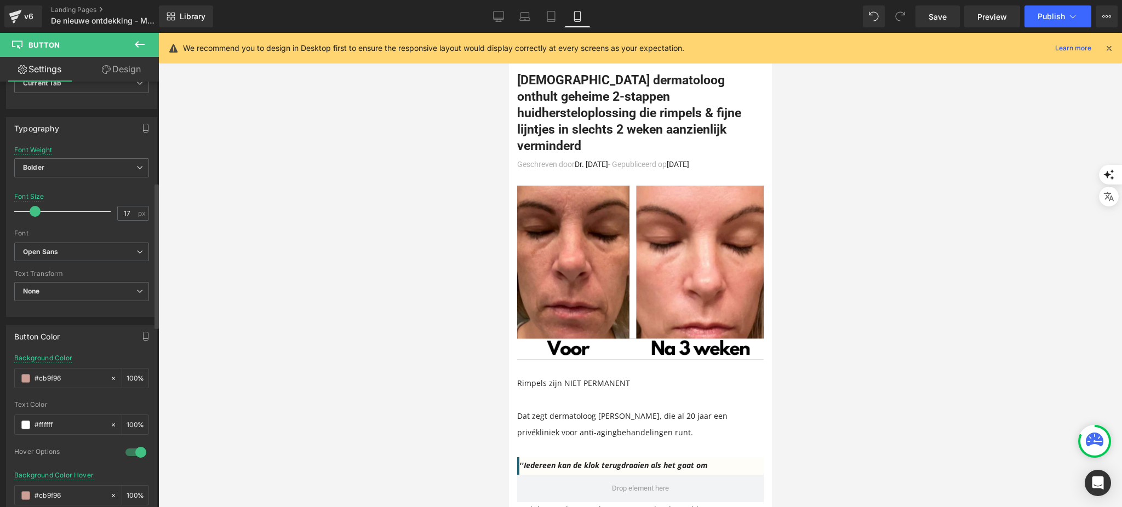
scroll to position [6098, 0]
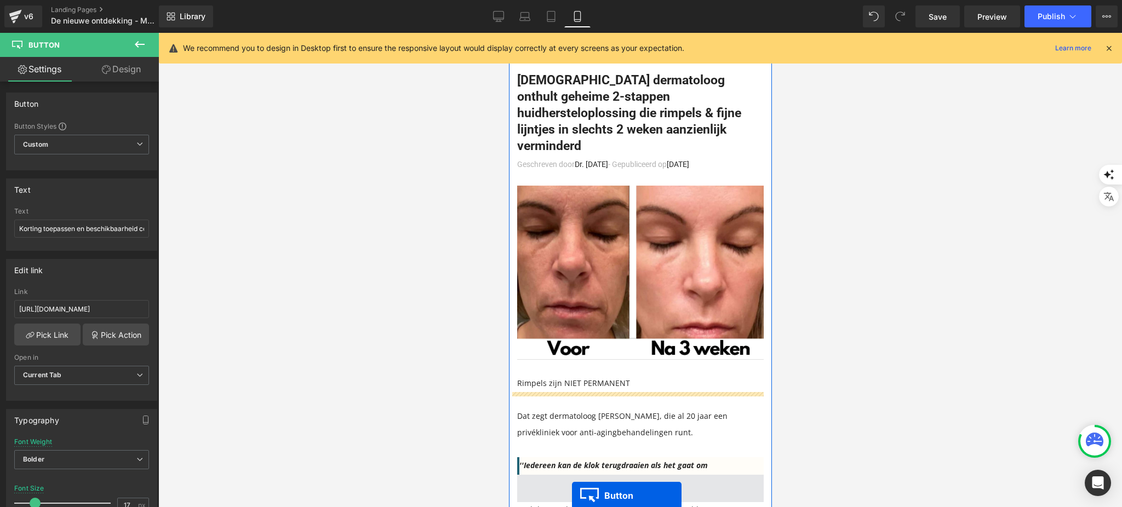
scroll to position [8028, 0]
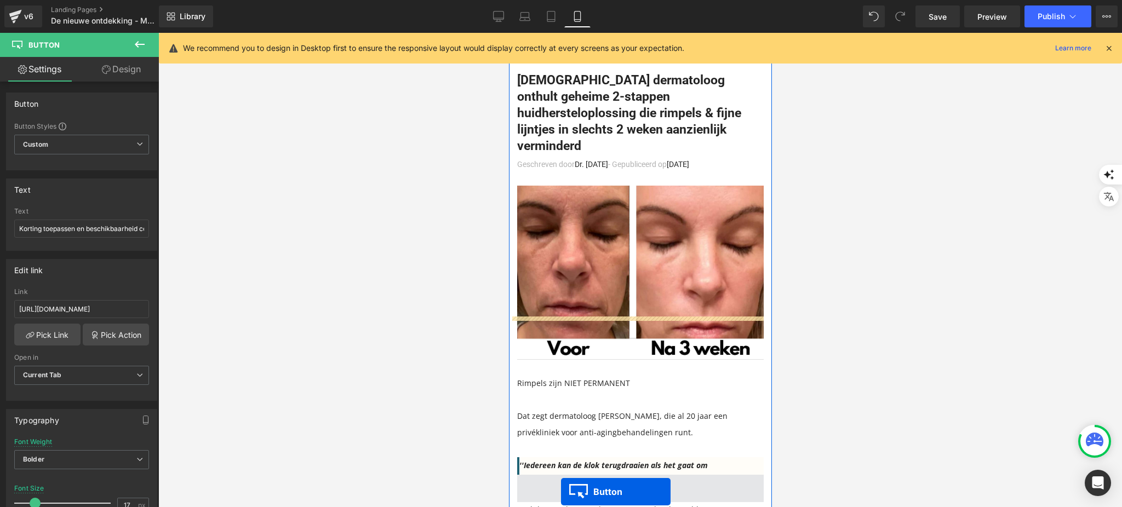
drag, startPoint x: 620, startPoint y: 110, endPoint x: 561, endPoint y: 492, distance: 387.1
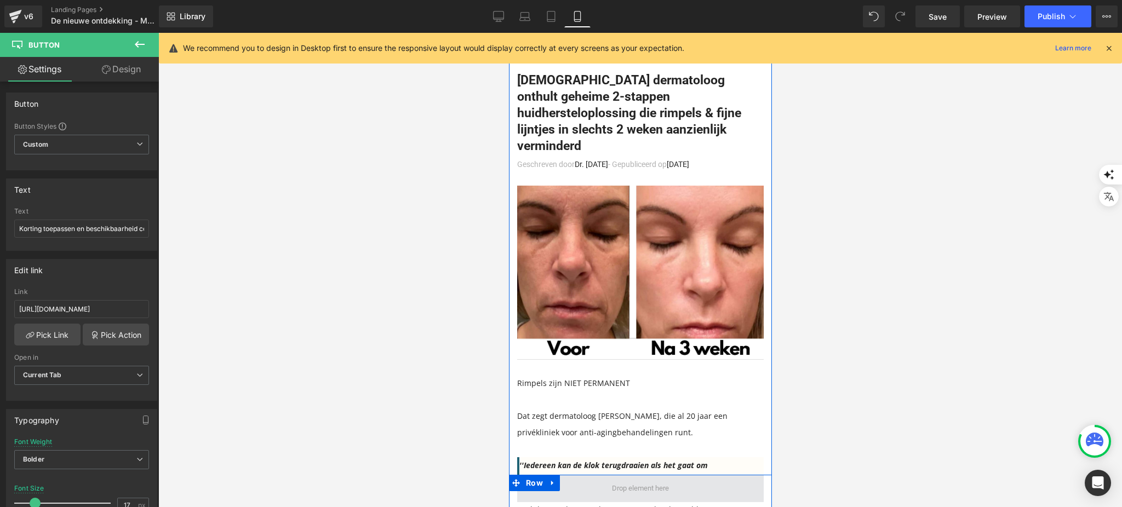
click at [623, 489] on span at bounding box center [640, 489] width 65 height 18
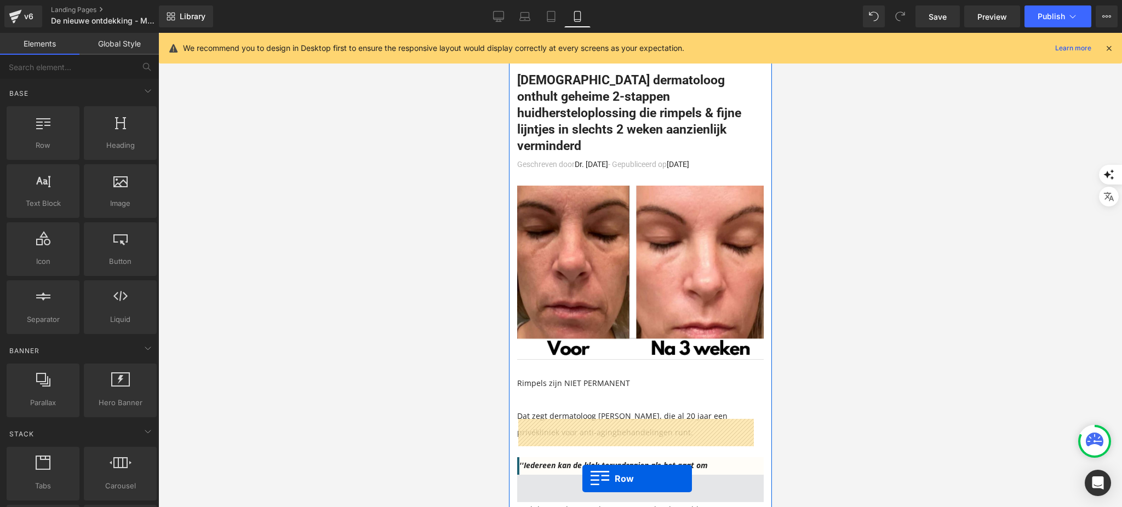
scroll to position [8071, 0]
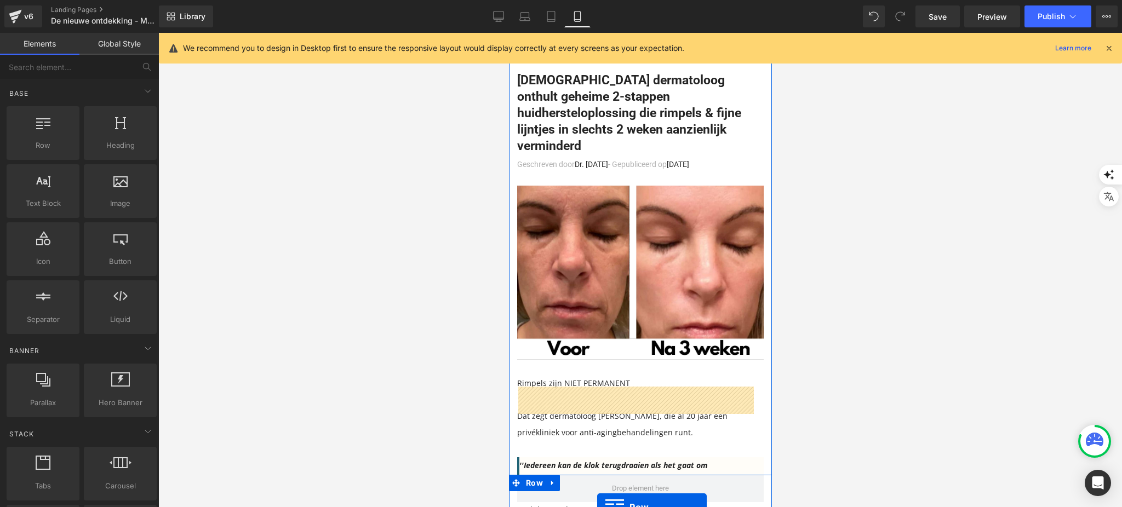
drag, startPoint x: 536, startPoint y: 172, endPoint x: 597, endPoint y: 507, distance: 341.3
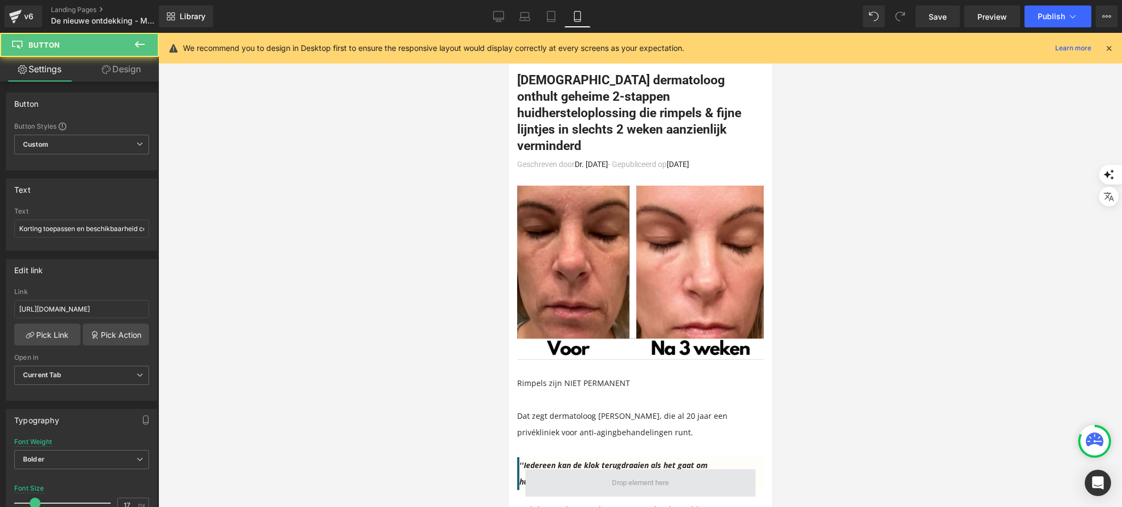
scroll to position [8028, 0]
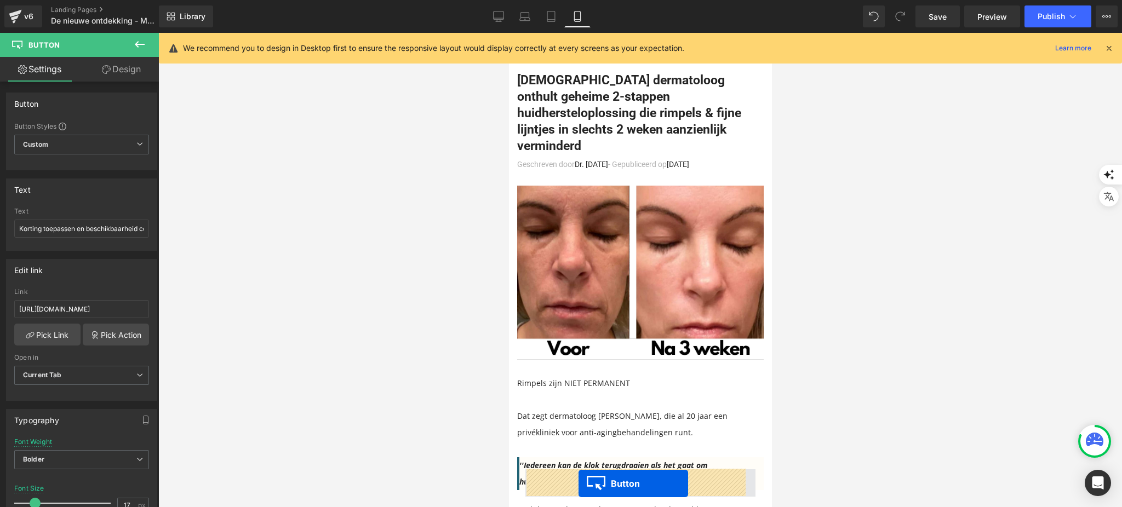
drag, startPoint x: 619, startPoint y: 282, endPoint x: 578, endPoint y: 484, distance: 206.9
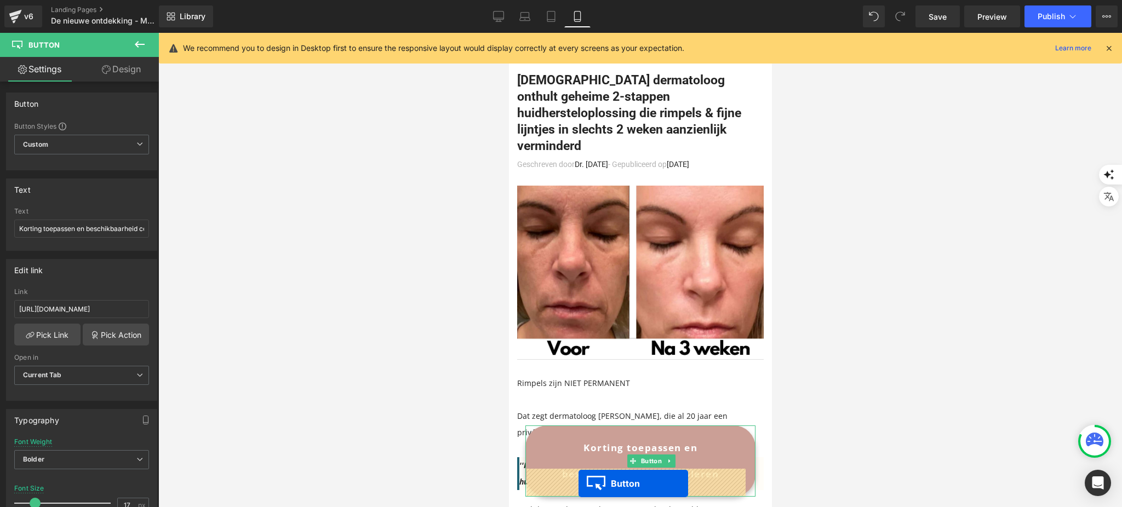
scroll to position [7984, 0]
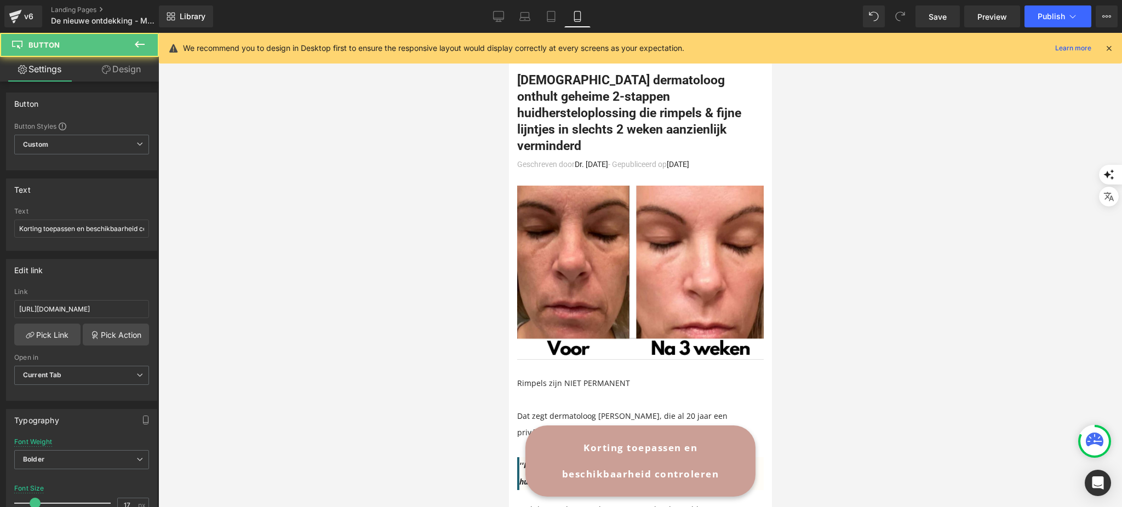
click at [395, 394] on div at bounding box center [640, 270] width 964 height 475
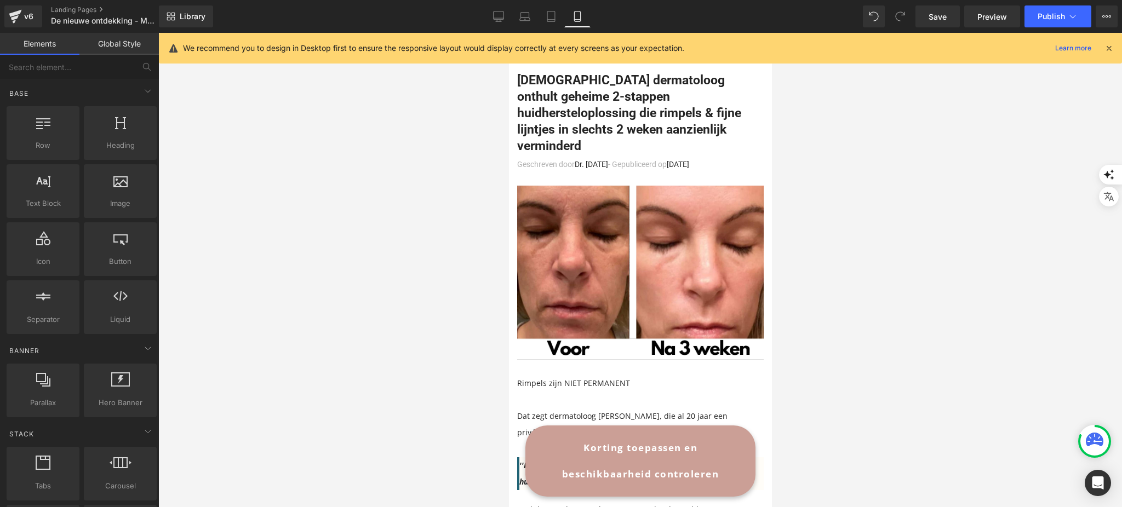
scroll to position [6815, 0]
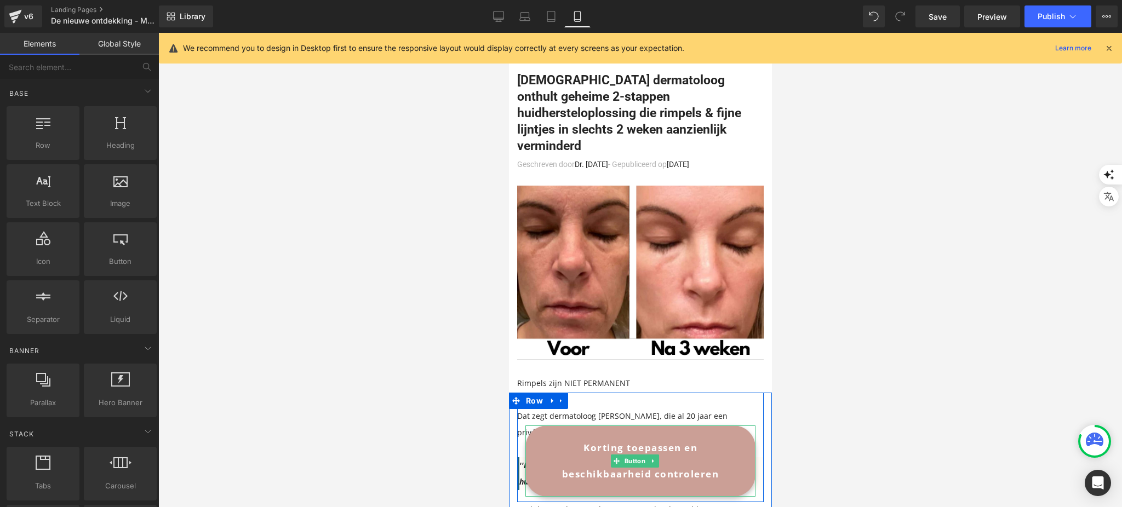
click at [604, 465] on span "Korting toepassen en beschikbaarheid controleren" at bounding box center [640, 461] width 191 height 53
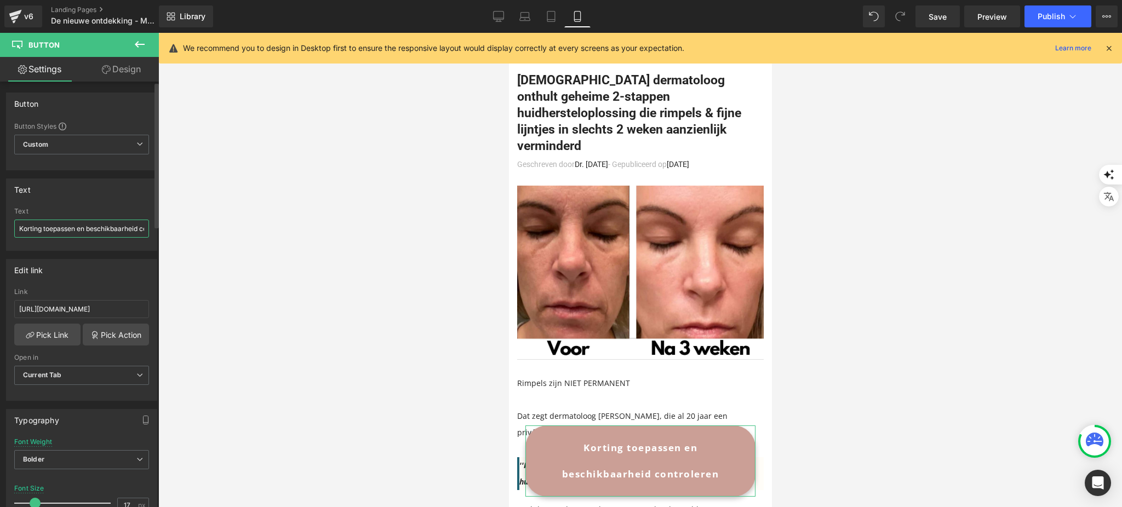
click at [83, 226] on input "Korting toepassen en beschikbaarheid controleren" at bounding box center [81, 229] width 135 height 18
type input "Korting toepassen & beschikbaarheid controleren"
click at [114, 189] on div "Text" at bounding box center [82, 189] width 150 height 21
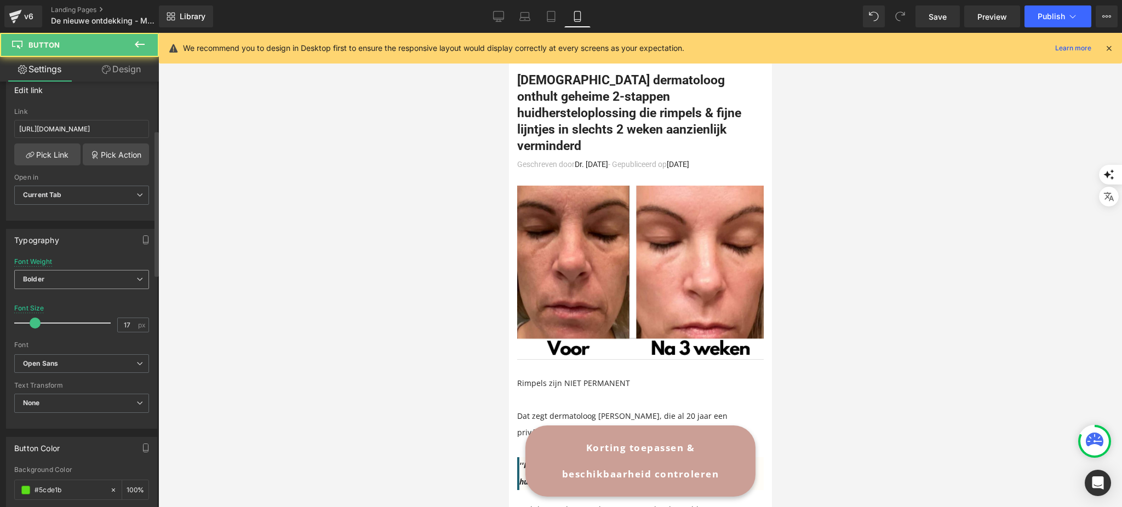
scroll to position [219, 0]
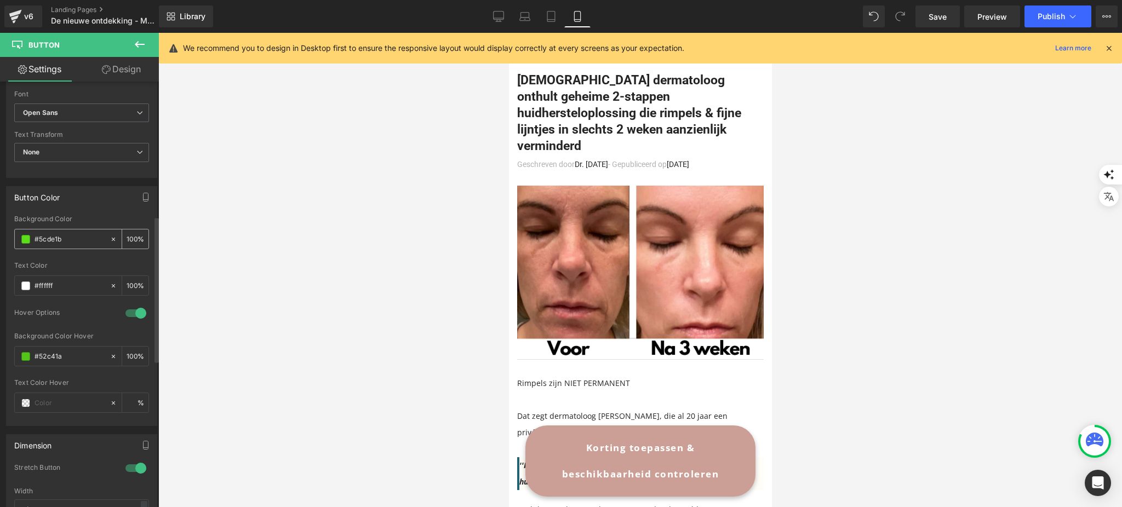
scroll to position [438, 0]
click at [22, 233] on span at bounding box center [25, 232] width 9 height 9
click at [69, 236] on input "#5cde1b" at bounding box center [70, 232] width 70 height 12
paste input "cb9f96"
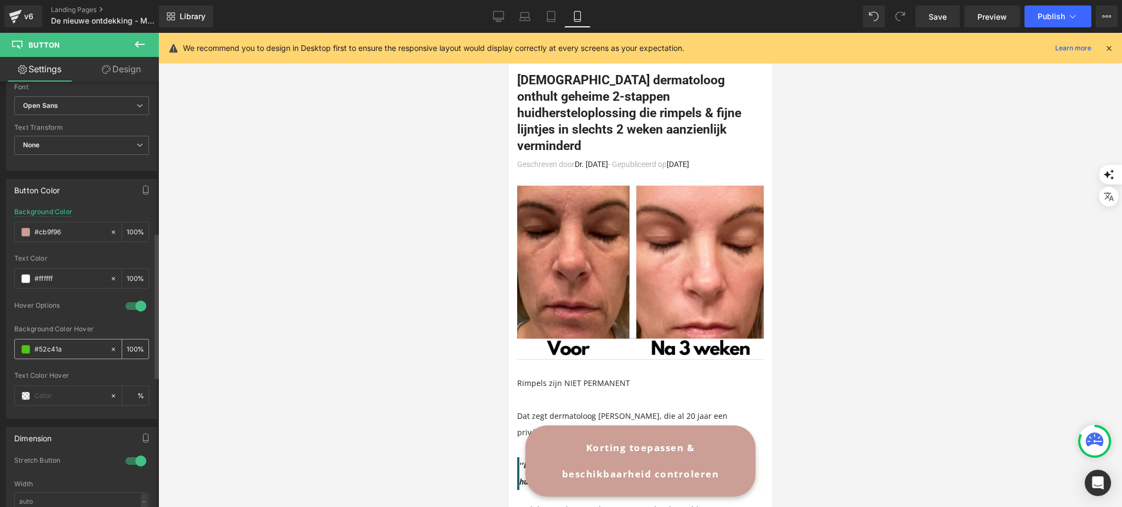
type input "#cb9f96"
click at [72, 350] on input "#52c41a" at bounding box center [70, 350] width 70 height 12
paste input "cb9f96"
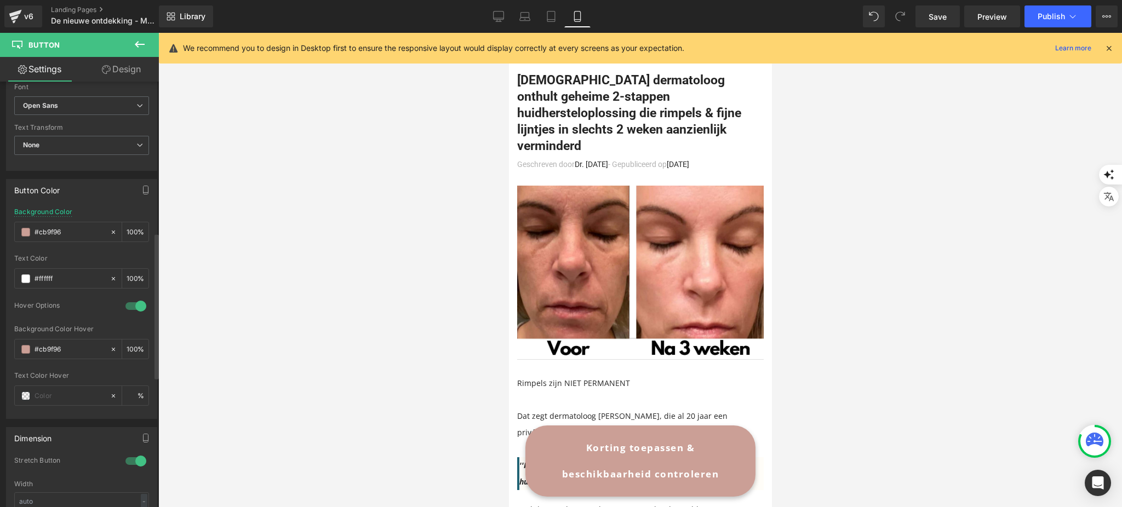
type input "#cb9f96"
click at [94, 322] on div "Hover Options" at bounding box center [81, 313] width 135 height 24
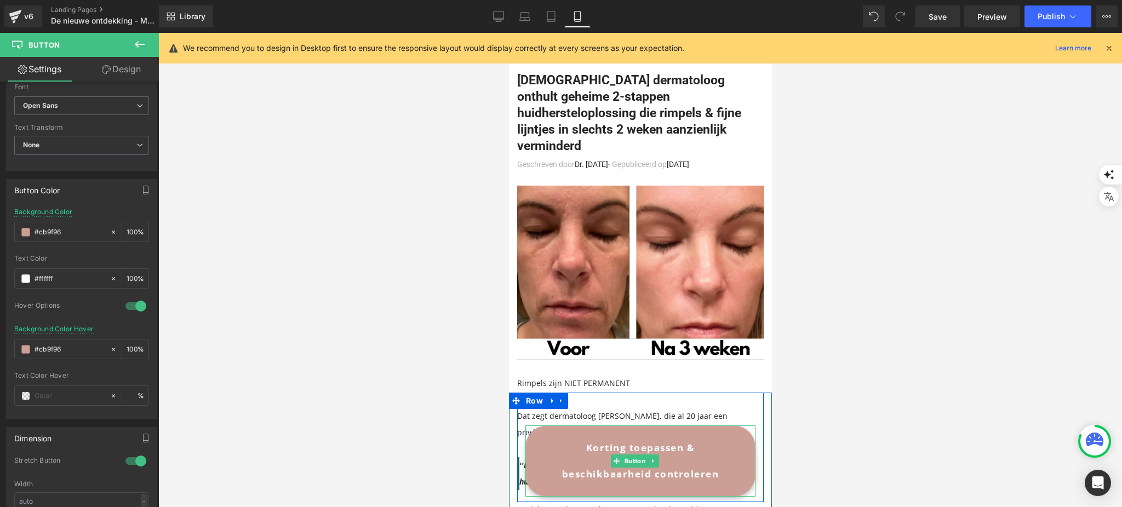
click at [665, 438] on span "Korting toepassen & beschikbaarheid controleren" at bounding box center [640, 461] width 191 height 53
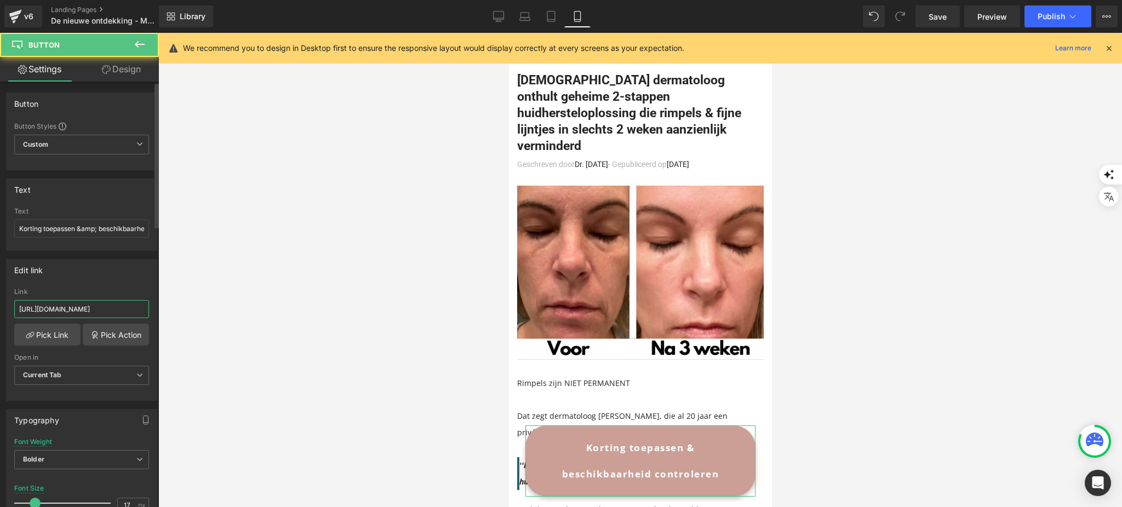
click at [53, 318] on input "https://shopsoothingskin.com/products/soothingskin-micro-infuussysteem-1" at bounding box center [81, 309] width 135 height 18
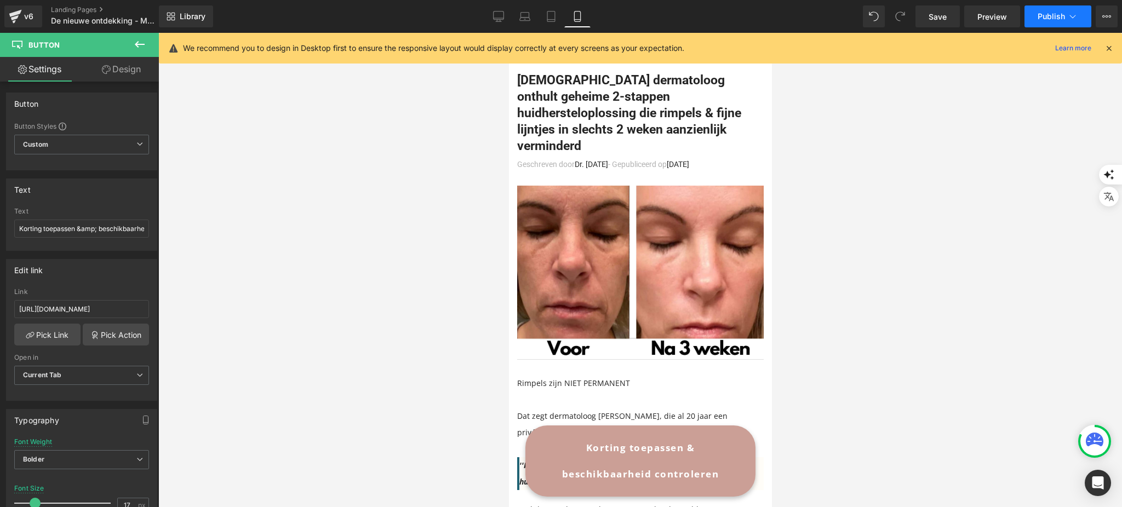
click at [1038, 20] on span "Publish" at bounding box center [1051, 16] width 27 height 9
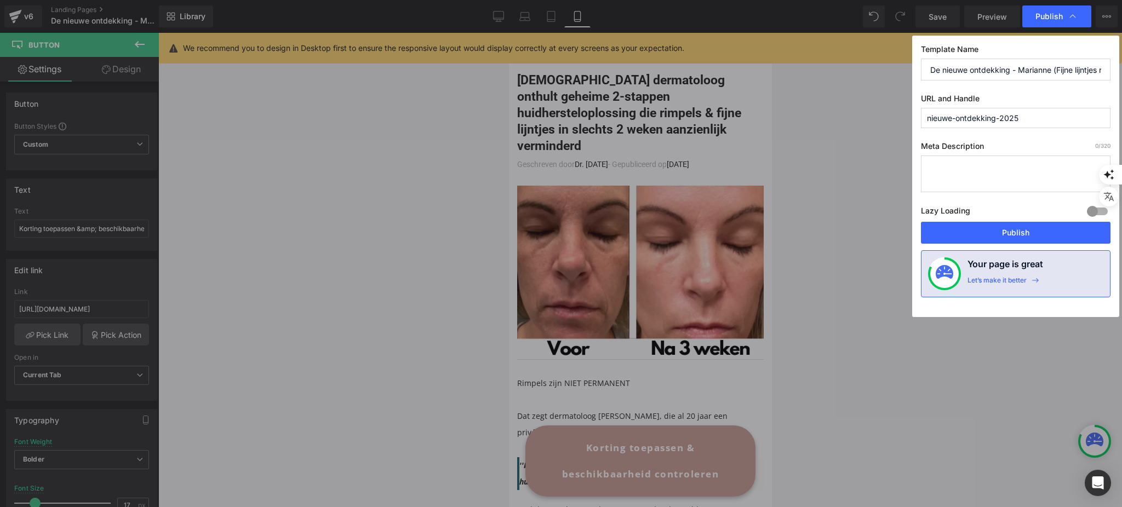
drag, startPoint x: 985, startPoint y: 235, endPoint x: 984, endPoint y: 226, distance: 8.8
click at [984, 237] on button "Publish" at bounding box center [1016, 233] width 190 height 22
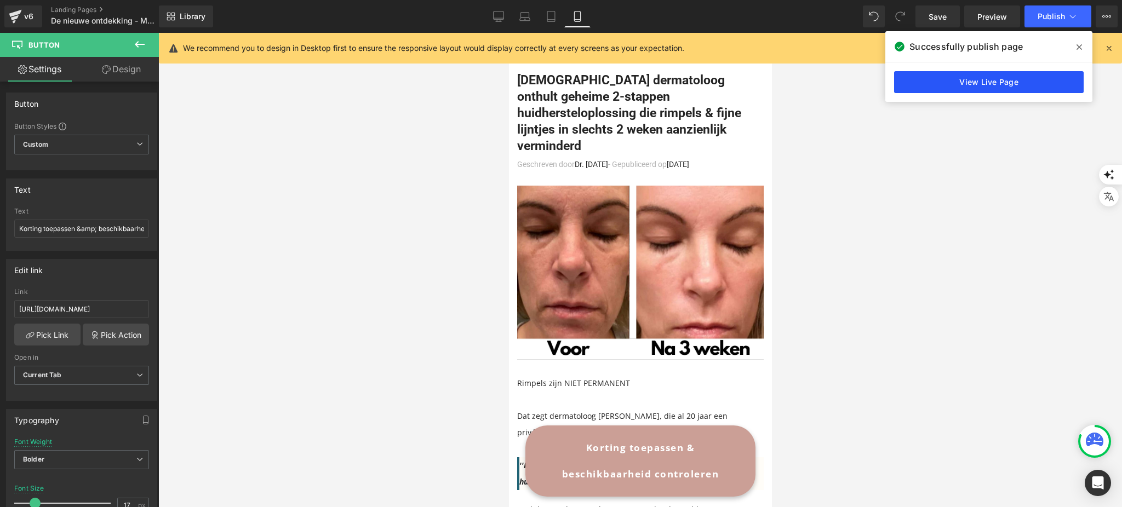
click at [1009, 86] on link "View Live Page" at bounding box center [989, 82] width 190 height 22
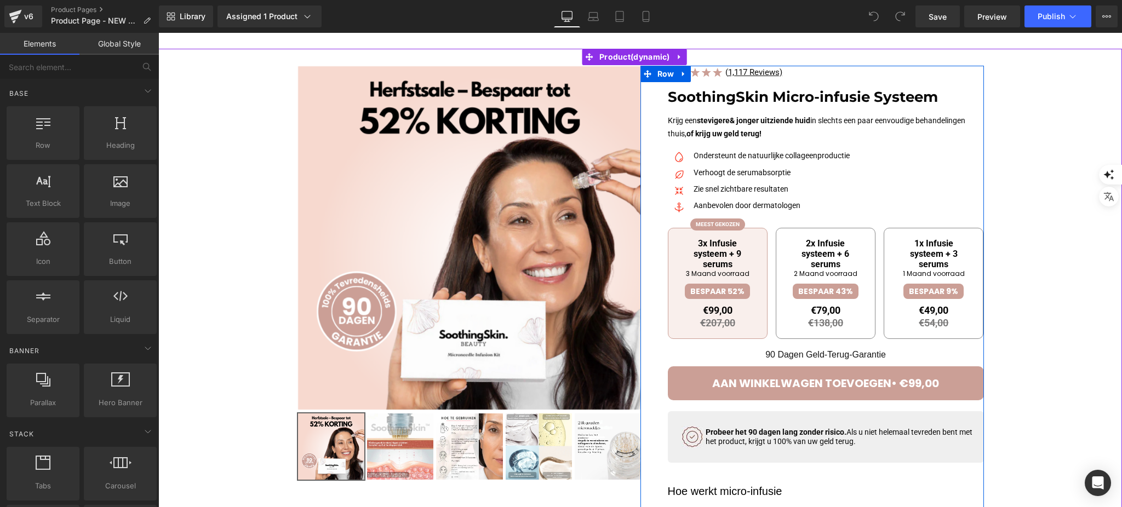
scroll to position [146, 0]
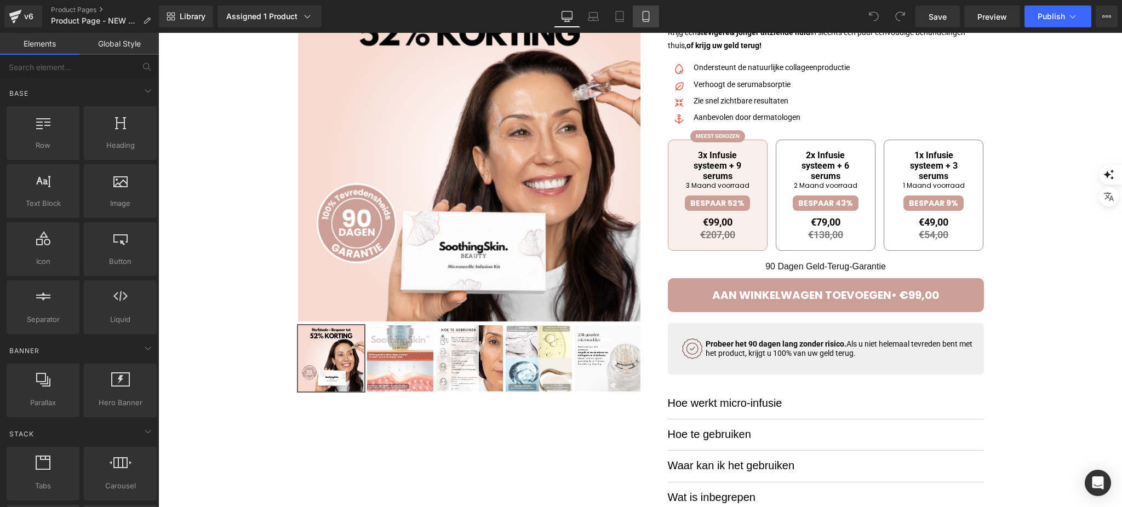
click at [645, 20] on icon at bounding box center [646, 20] width 6 height 0
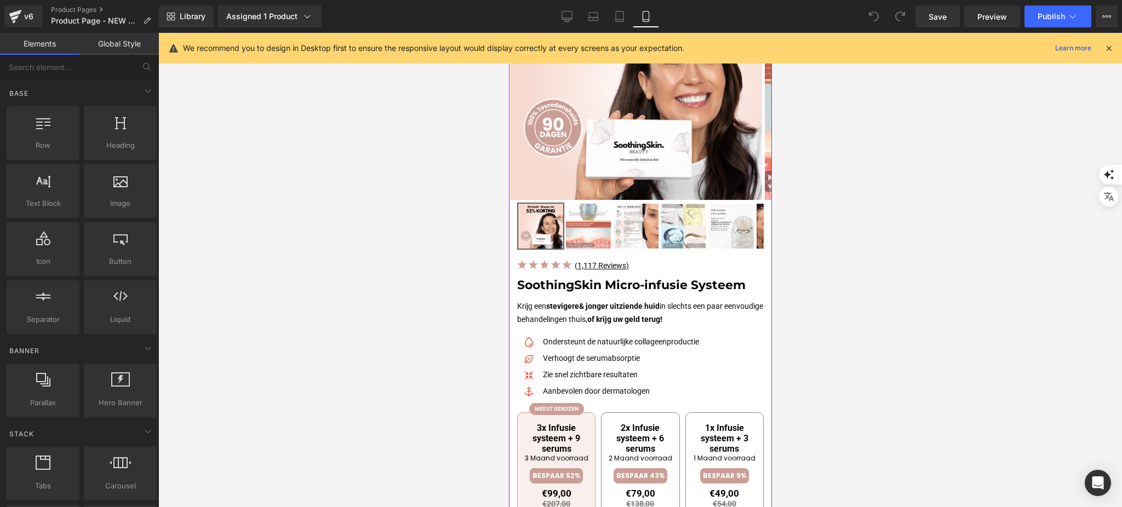
scroll to position [511, 0]
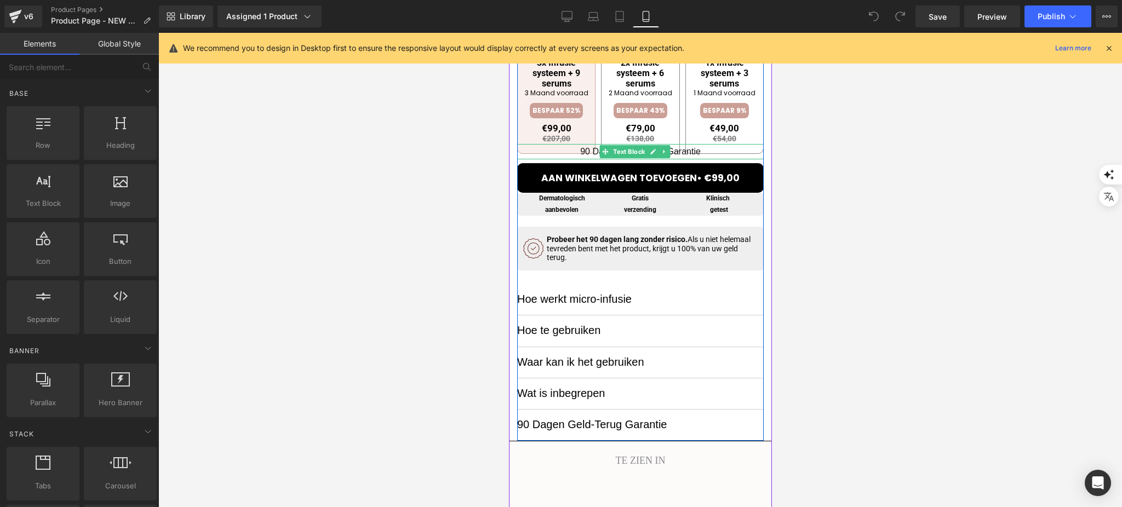
click at [695, 149] on p "90 Dagen Geld-Terug-Garantie" at bounding box center [640, 151] width 247 height 15
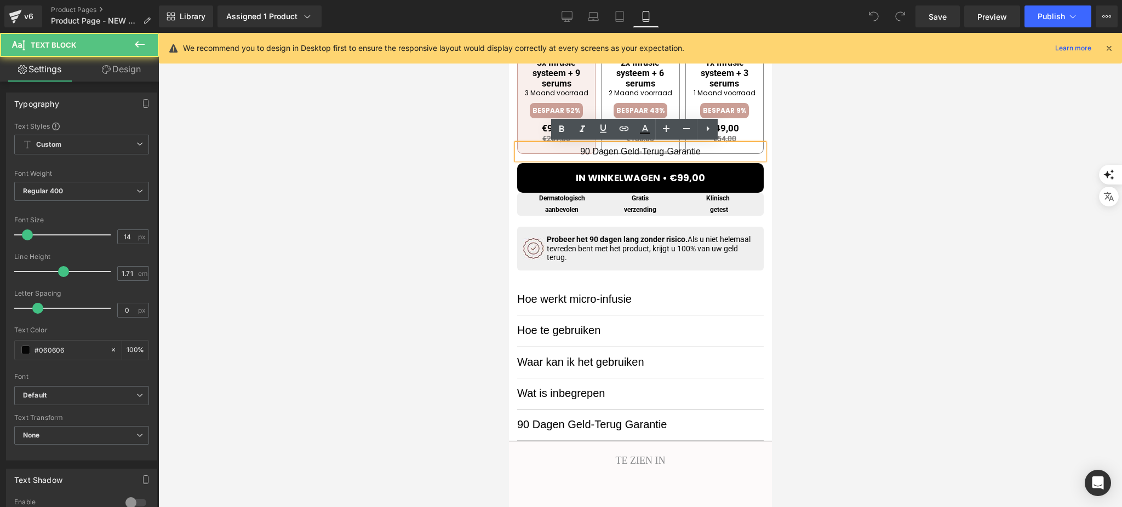
click at [691, 150] on p "90 Dagen Geld-Terug-Garantie" at bounding box center [640, 151] width 247 height 15
click at [123, 61] on link "Design" at bounding box center [121, 69] width 79 height 25
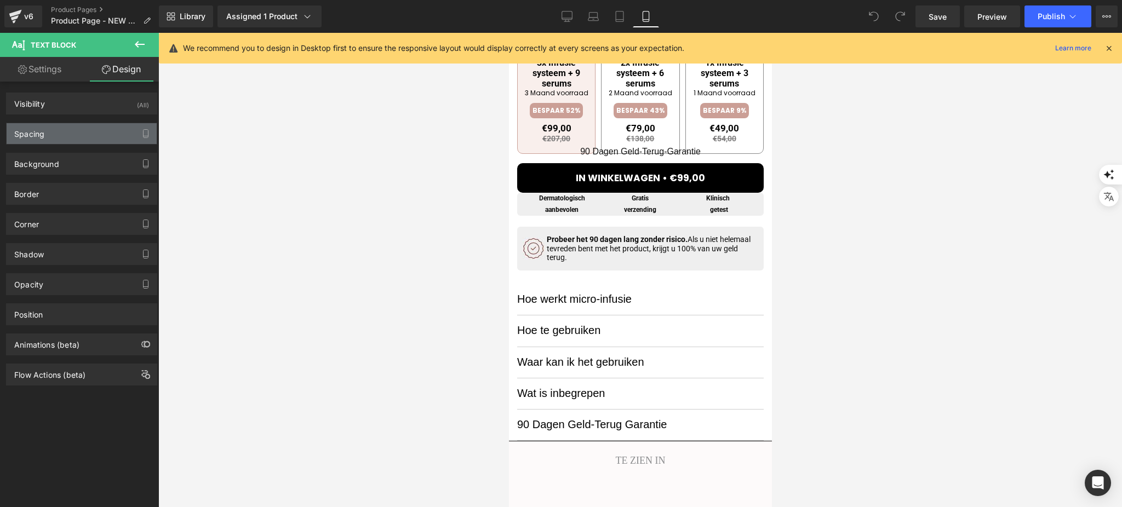
click at [94, 132] on div "Spacing" at bounding box center [82, 133] width 150 height 21
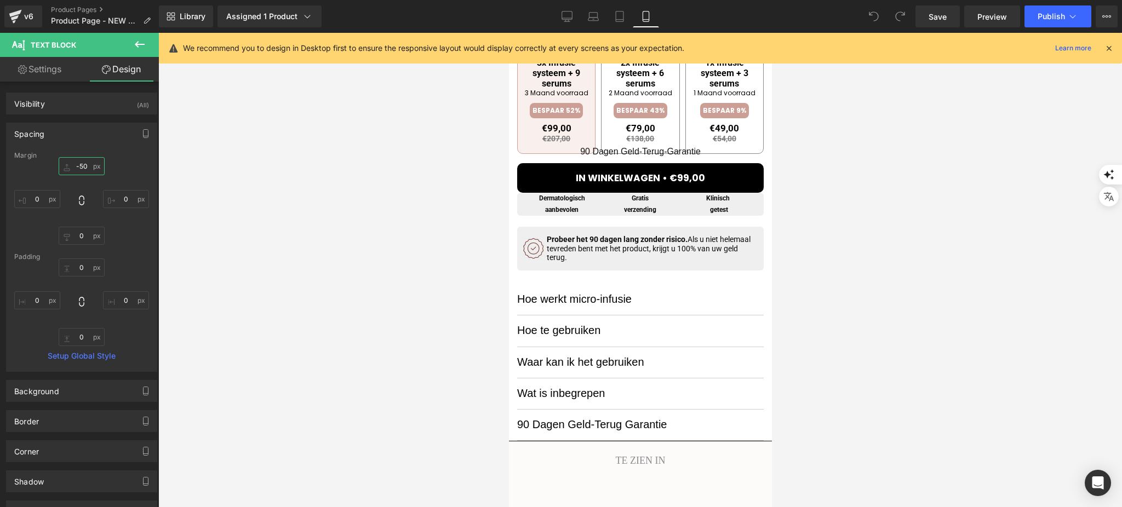
click at [88, 167] on input "-50" at bounding box center [82, 166] width 46 height 18
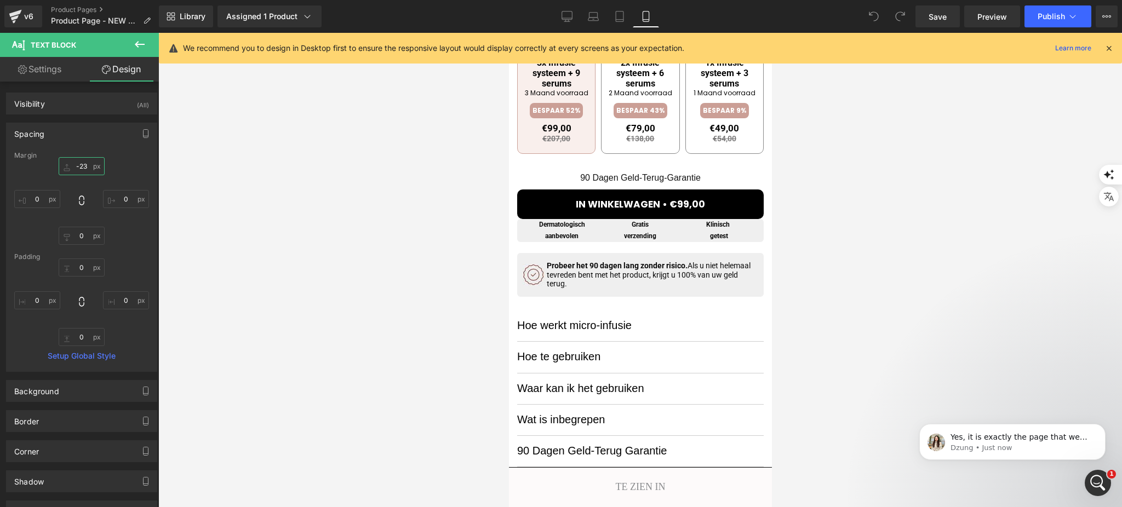
scroll to position [0, 0]
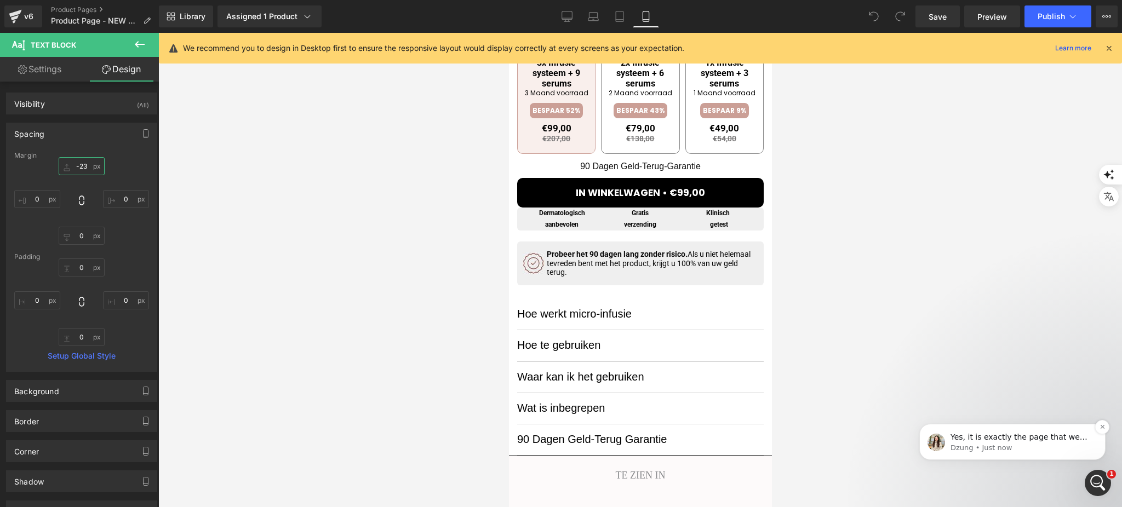
type input "-23"
click at [1007, 453] on p "Dzung • Just now" at bounding box center [1021, 448] width 141 height 10
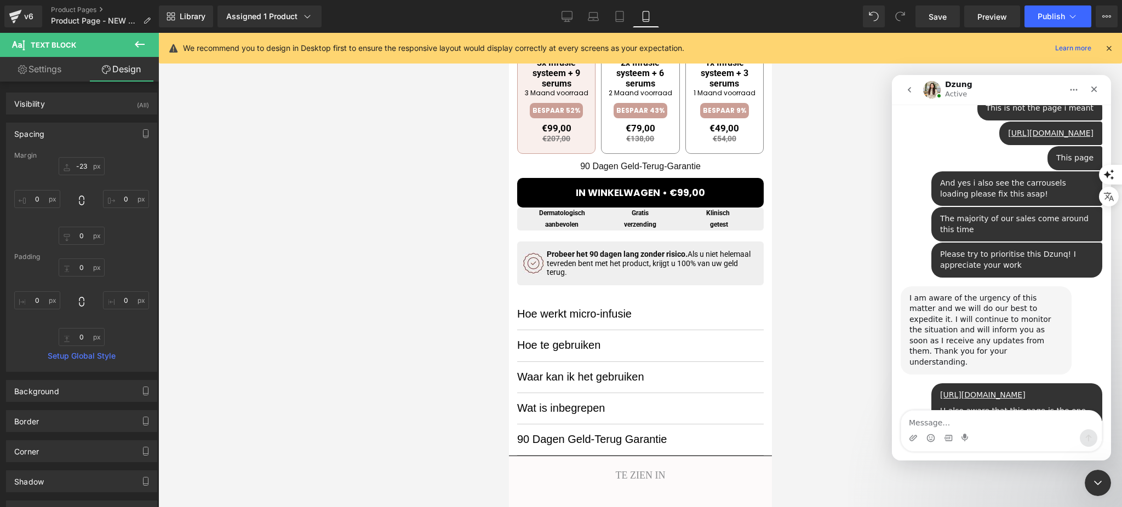
scroll to position [2054, 0]
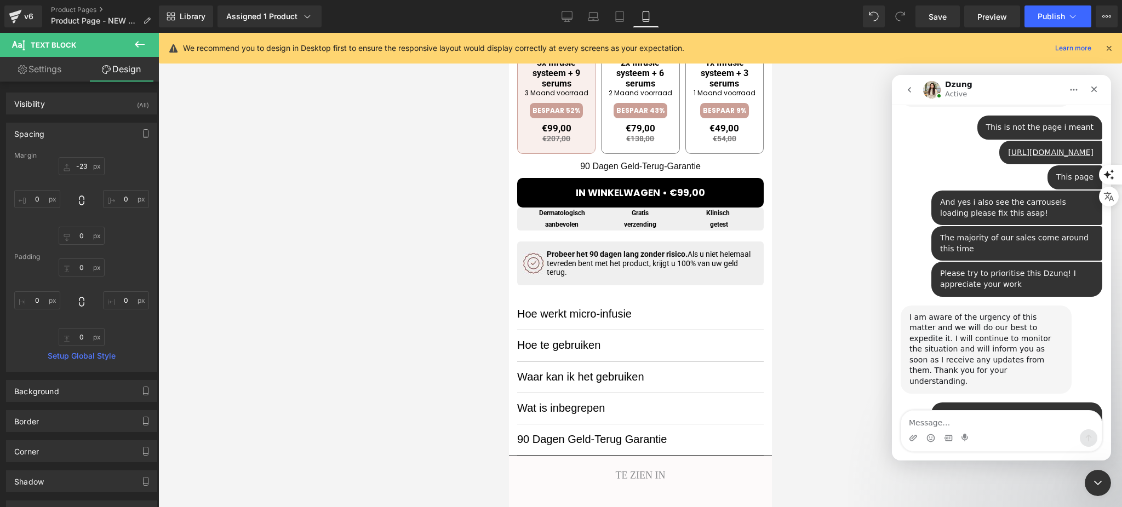
click at [28, 9] on div at bounding box center [561, 237] width 1122 height 475
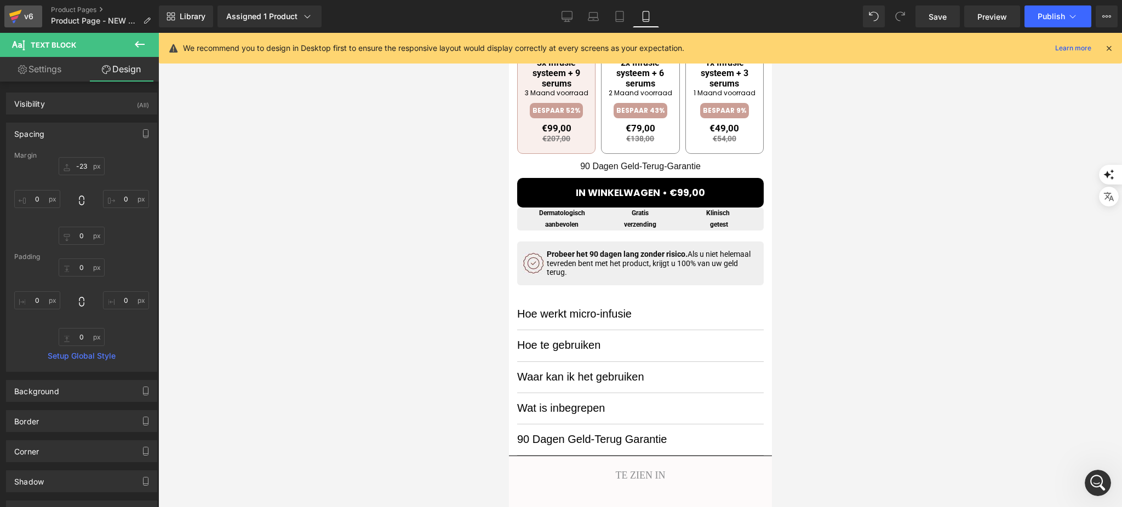
scroll to position [0, 0]
click at [28, 13] on div "v6" at bounding box center [29, 16] width 14 height 14
